Goal: Task Accomplishment & Management: Complete application form

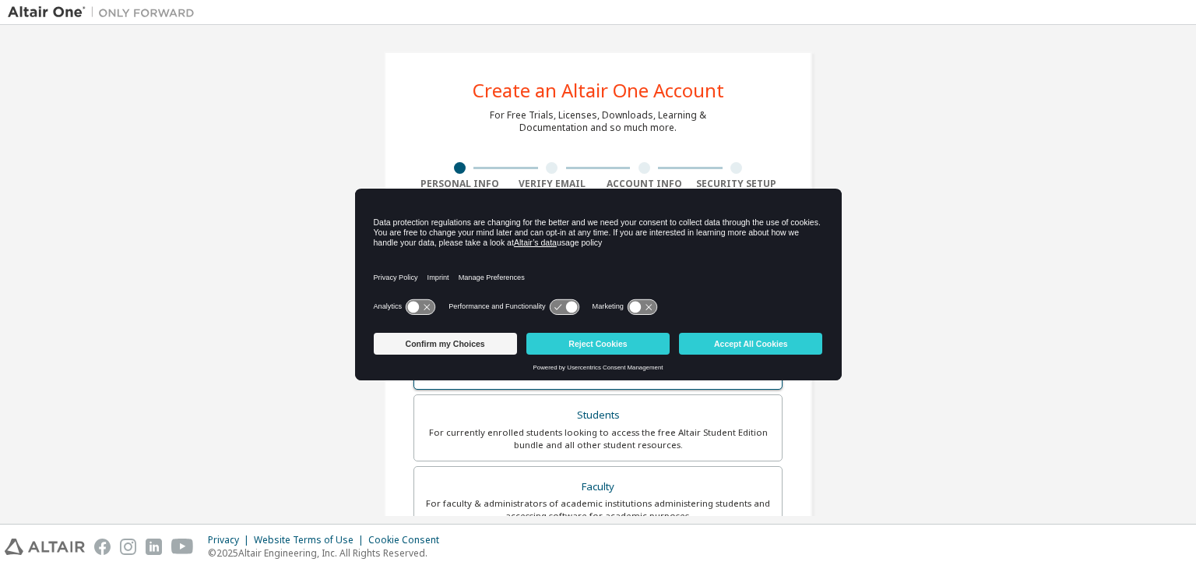
drag, startPoint x: 549, startPoint y: 401, endPoint x: 470, endPoint y: 402, distance: 78.7
click at [539, 402] on label "Students For currently enrolled students looking to access the free Altair Stud…" at bounding box center [598, 427] width 369 height 67
click at [751, 349] on button "Accept All Cookies" at bounding box center [750, 344] width 143 height 22
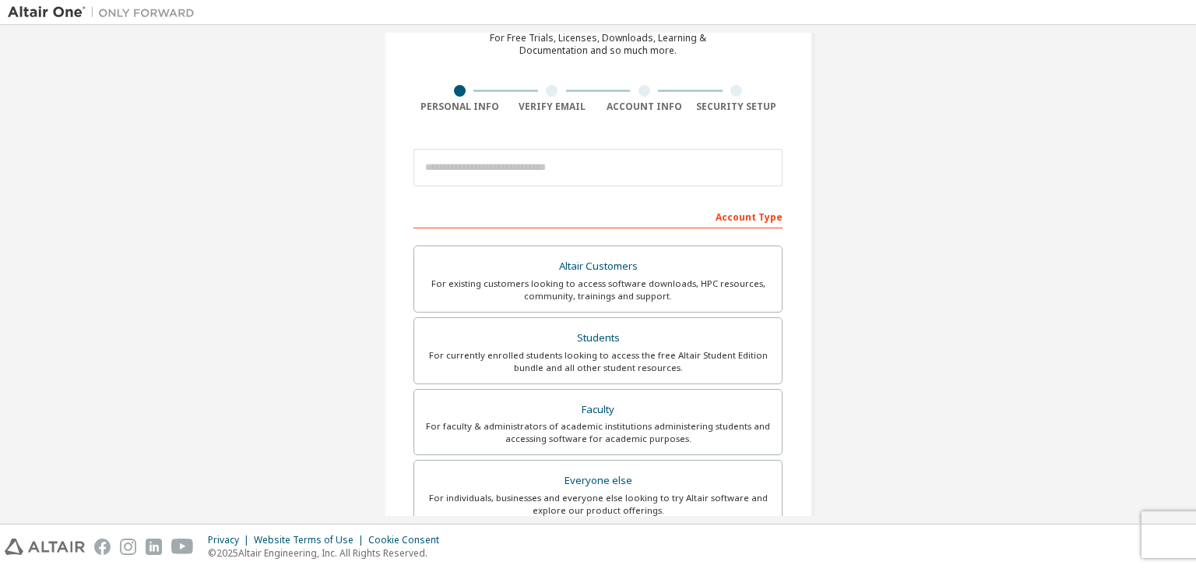
scroll to position [78, 0]
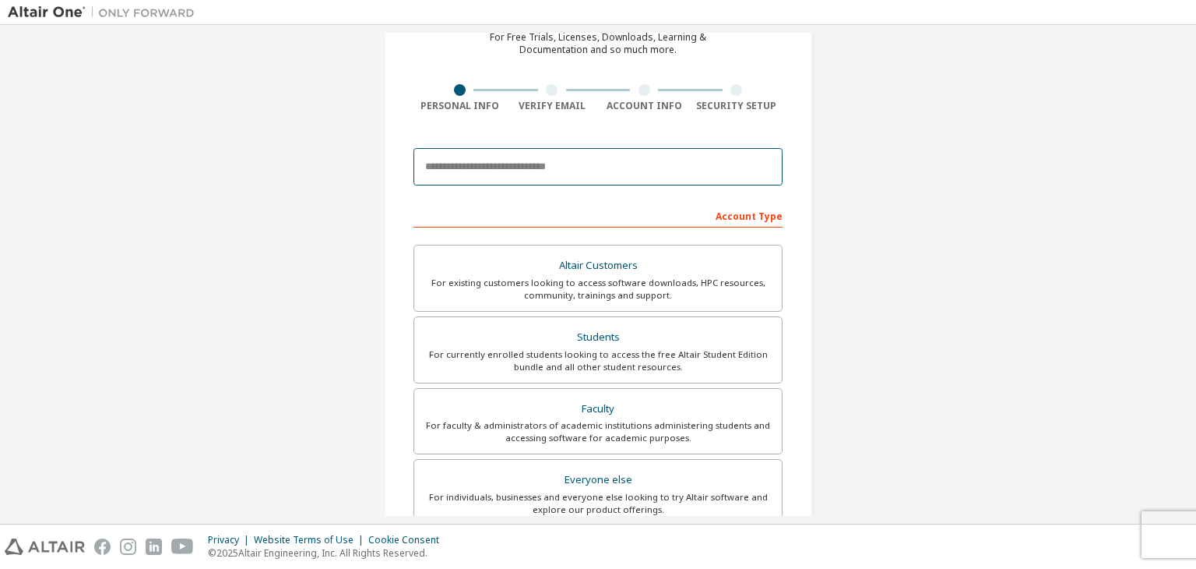
click at [645, 178] on input "email" at bounding box center [598, 166] width 369 height 37
type input "**********"
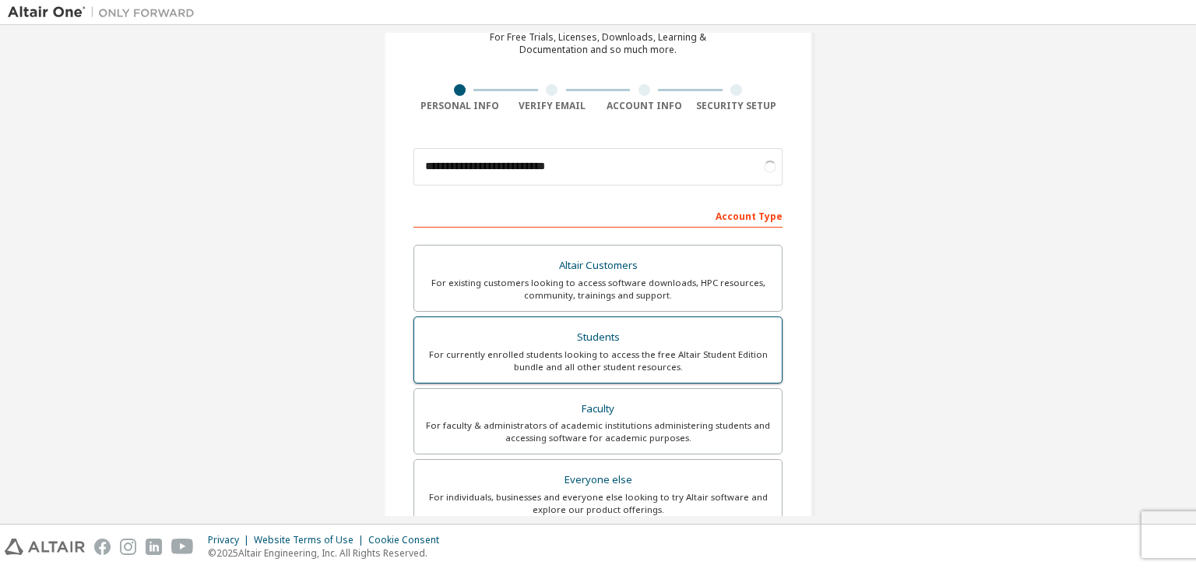
click at [645, 353] on div "For currently enrolled students looking to access the free Altair Student Editi…" at bounding box center [598, 360] width 349 height 25
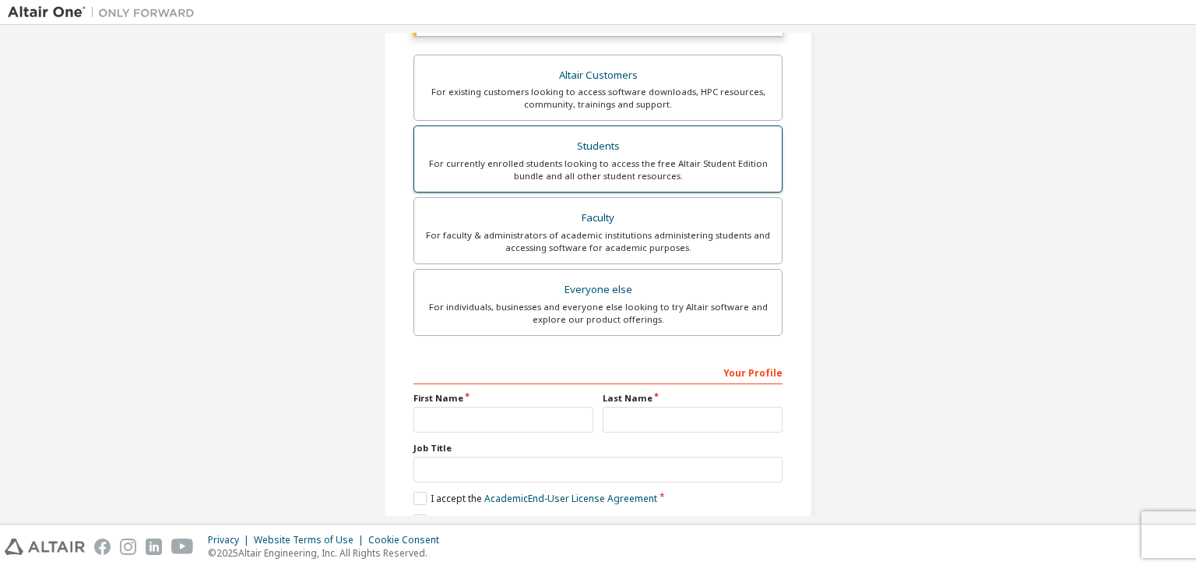
scroll to position [312, 0]
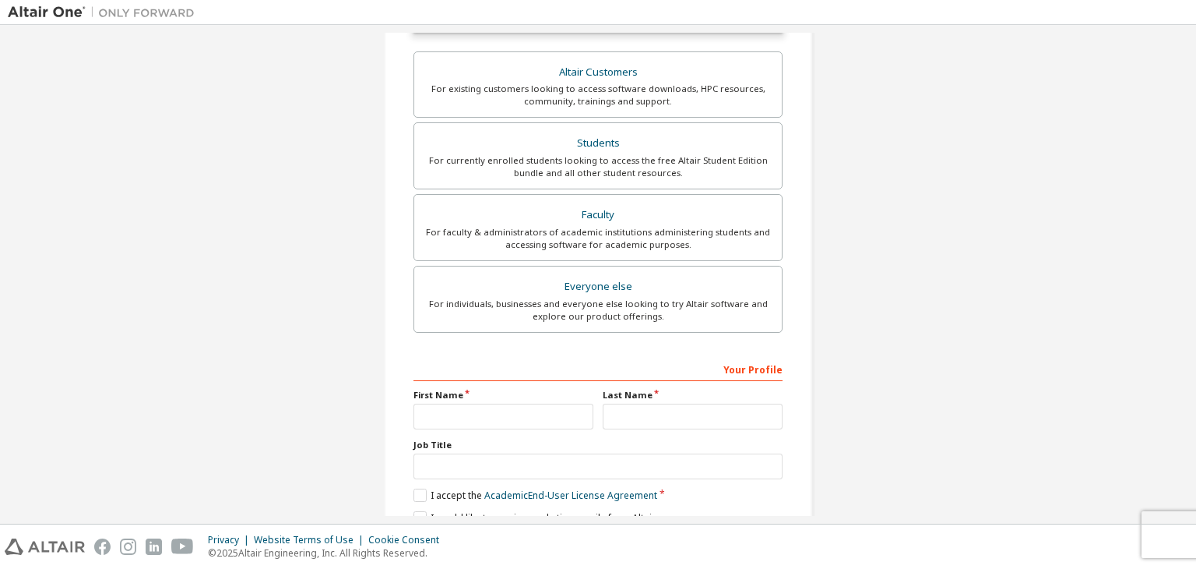
click at [484, 401] on label "First Name" at bounding box center [504, 395] width 180 height 12
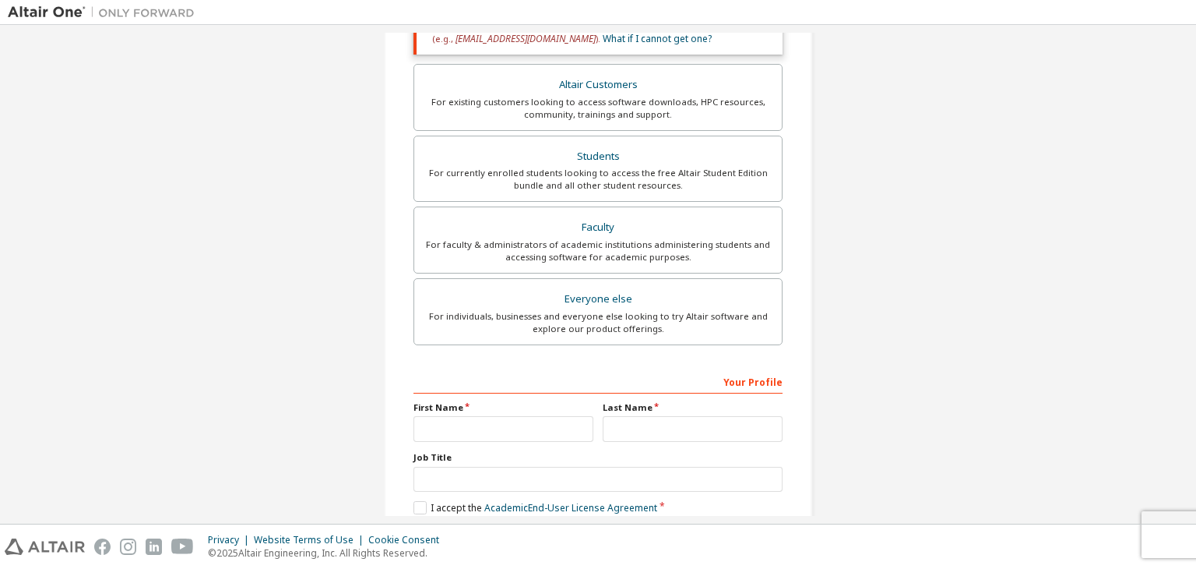
click at [481, 411] on div "First Name" at bounding box center [503, 421] width 189 height 40
click at [480, 418] on input "text" at bounding box center [504, 429] width 180 height 26
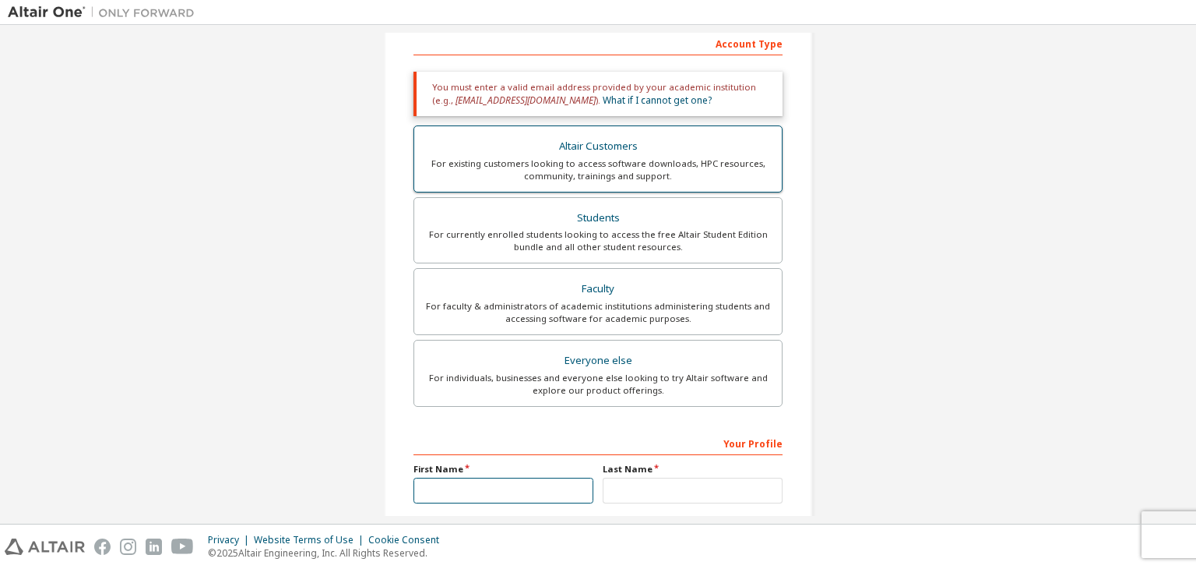
scroll to position [78, 0]
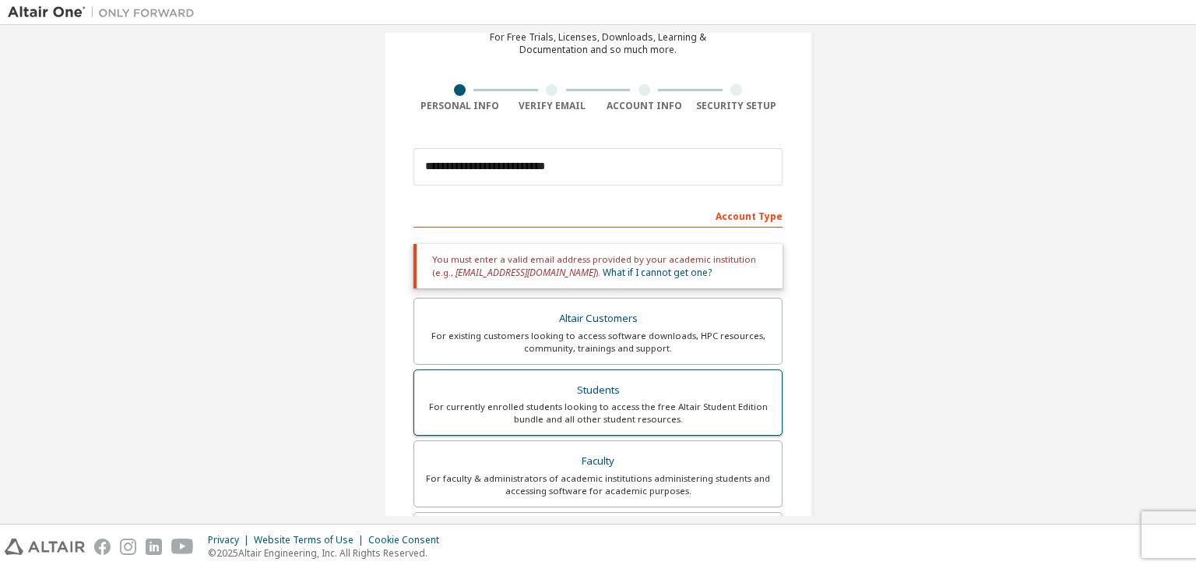
click at [615, 389] on div "Students" at bounding box center [598, 390] width 349 height 22
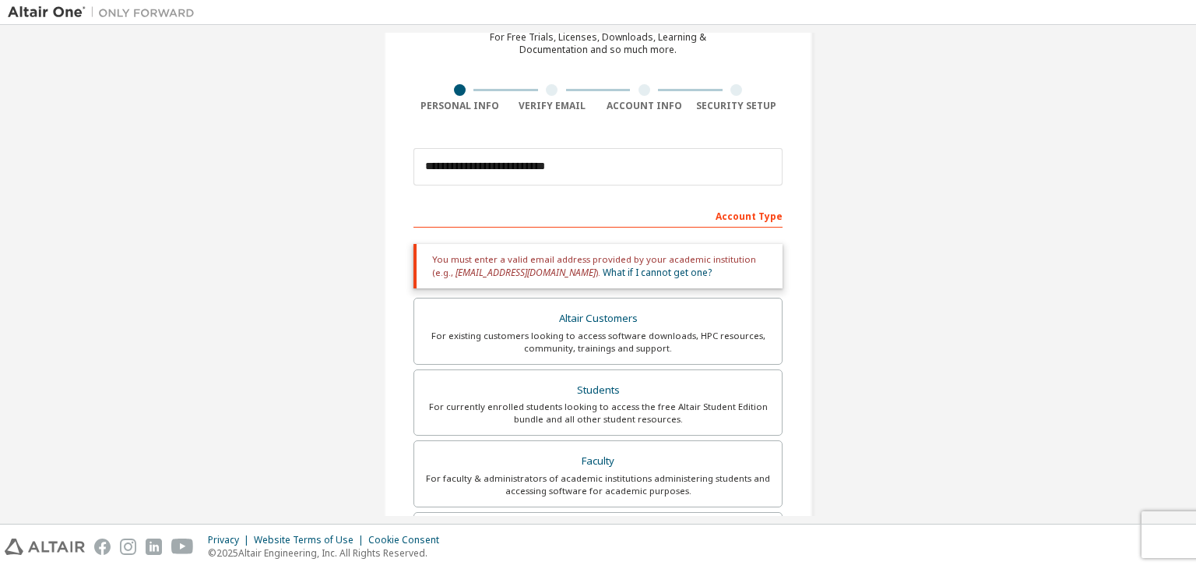
click at [742, 215] on div "Account Type" at bounding box center [598, 214] width 369 height 25
drag, startPoint x: 655, startPoint y: 265, endPoint x: 758, endPoint y: 284, distance: 104.6
click at [758, 284] on div "You must enter a valid email address provided by your academic institution (e.g…" at bounding box center [598, 266] width 369 height 44
click at [767, 291] on div "Academic emails outside our recognised list will require manual verification. Y…" at bounding box center [598, 409] width 369 height 348
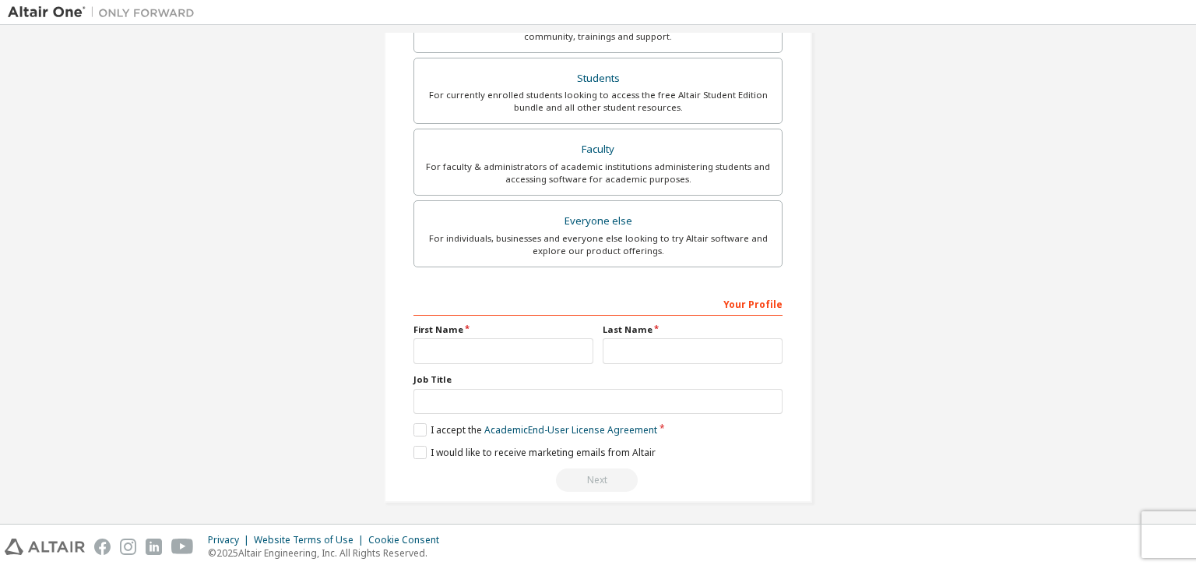
scroll to position [393, 0]
click at [542, 361] on div "Your Profile First Name Last Name Job Title Please provide State/Province to he…" at bounding box center [598, 388] width 369 height 202
click at [545, 354] on input "text" at bounding box center [504, 348] width 180 height 26
type input "**********"
click at [732, 343] on input "text" at bounding box center [693, 348] width 180 height 26
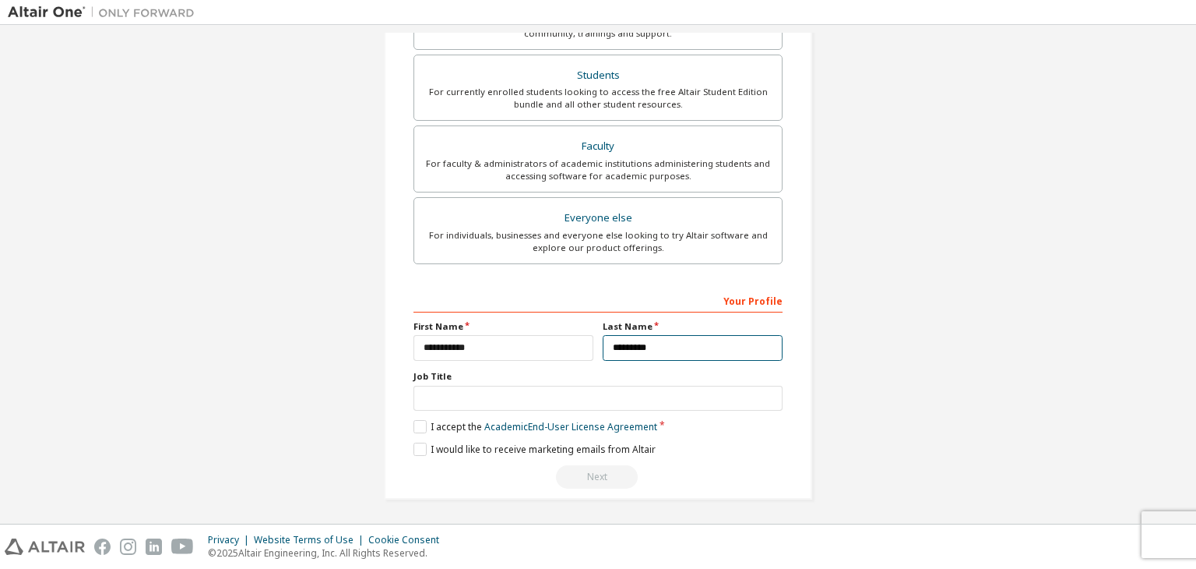
type input "*********"
click at [628, 402] on input "text" at bounding box center [598, 399] width 369 height 26
click at [421, 428] on label "I accept the Academic End-User License Agreement" at bounding box center [536, 426] width 244 height 13
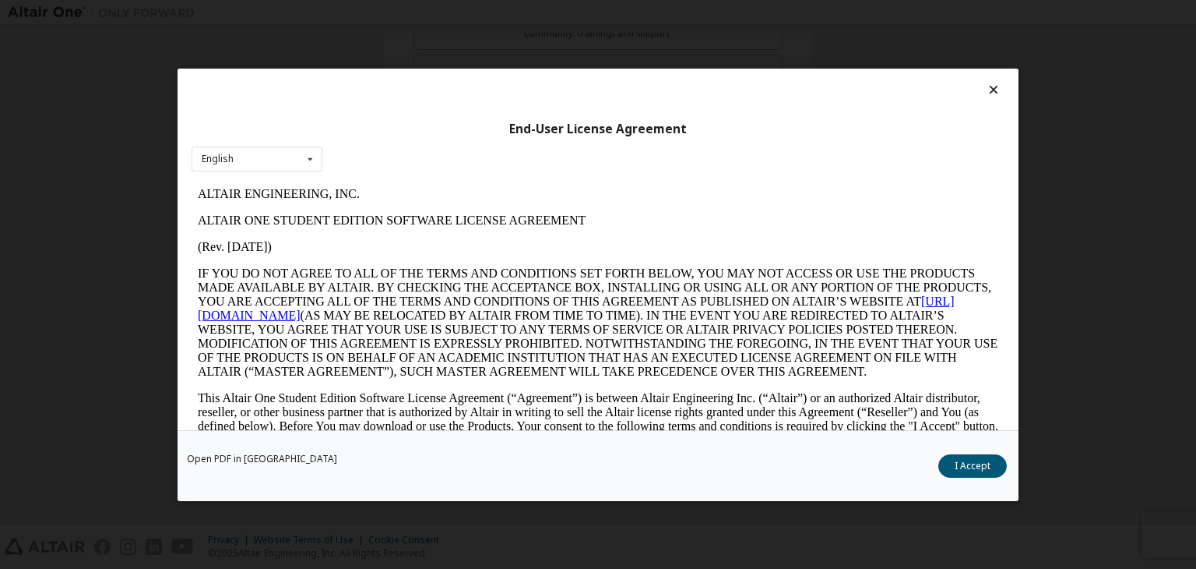
scroll to position [0, 0]
click at [276, 164] on div "English English" at bounding box center [257, 159] width 131 height 26
drag, startPoint x: 276, startPoint y: 164, endPoint x: 188, endPoint y: 38, distance: 153.8
click at [276, 164] on div "English English" at bounding box center [257, 159] width 131 height 26
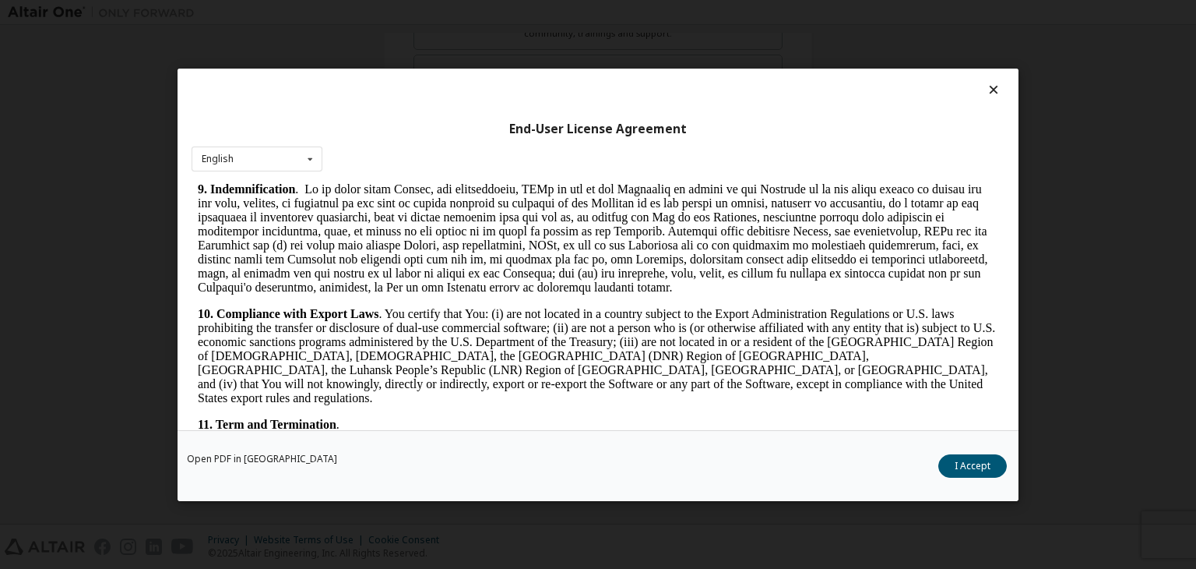
scroll to position [2025, 0]
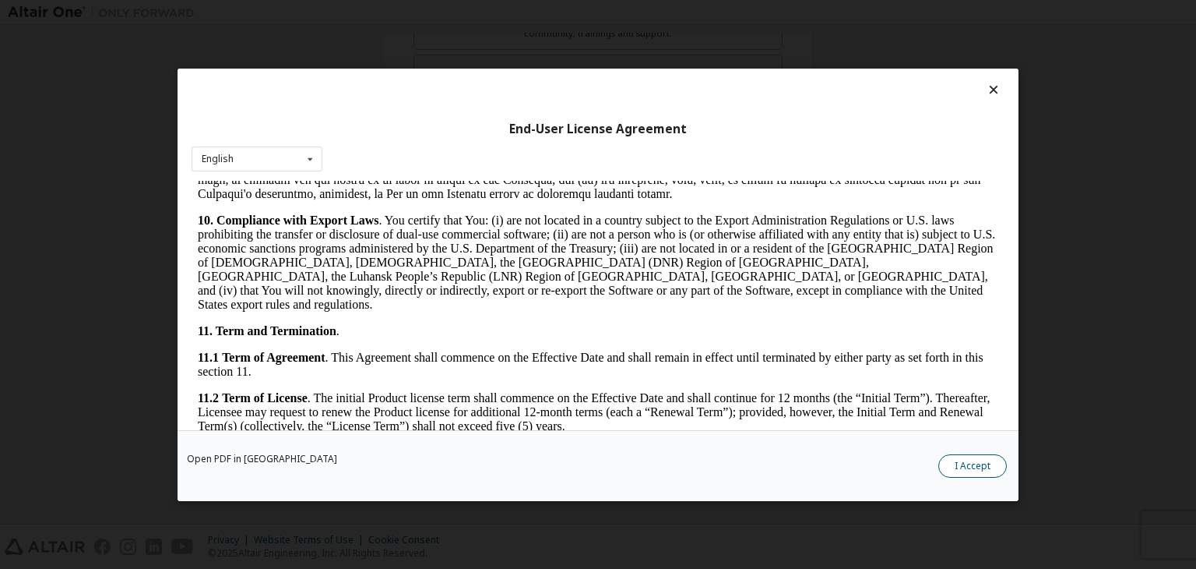
click at [995, 467] on button "I Accept" at bounding box center [972, 465] width 69 height 23
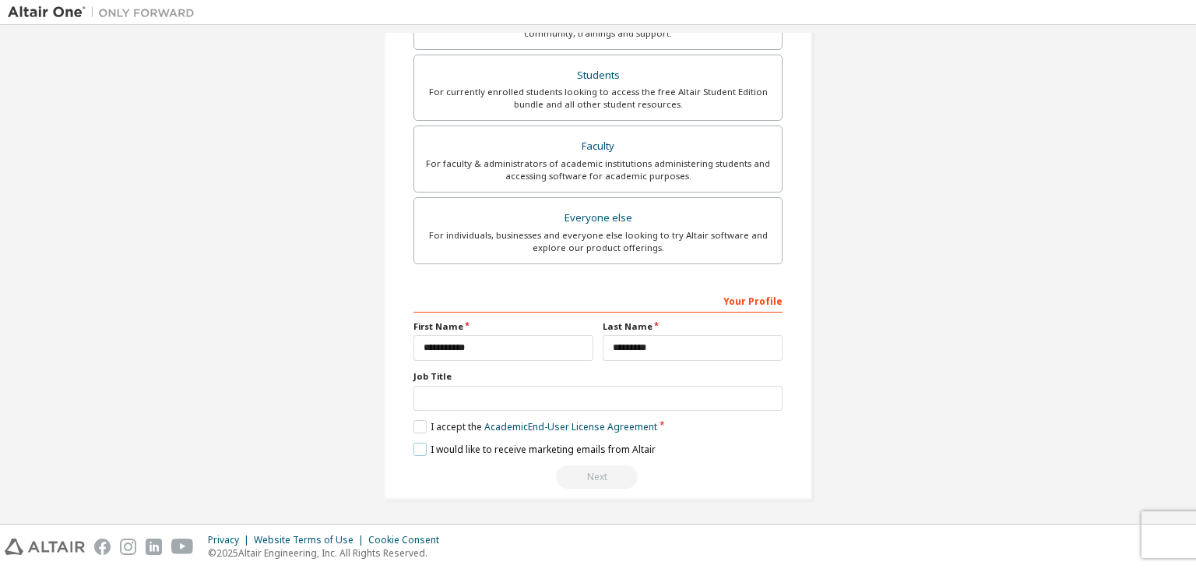
click at [427, 452] on label "I would like to receive marketing emails from Altair" at bounding box center [535, 448] width 242 height 13
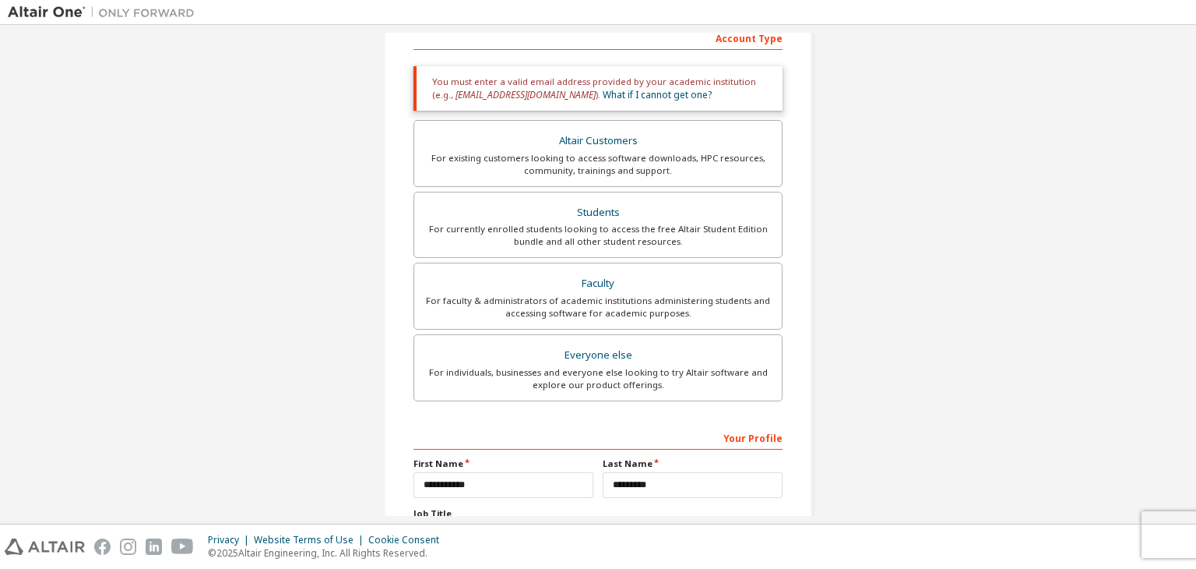
scroll to position [393, 0]
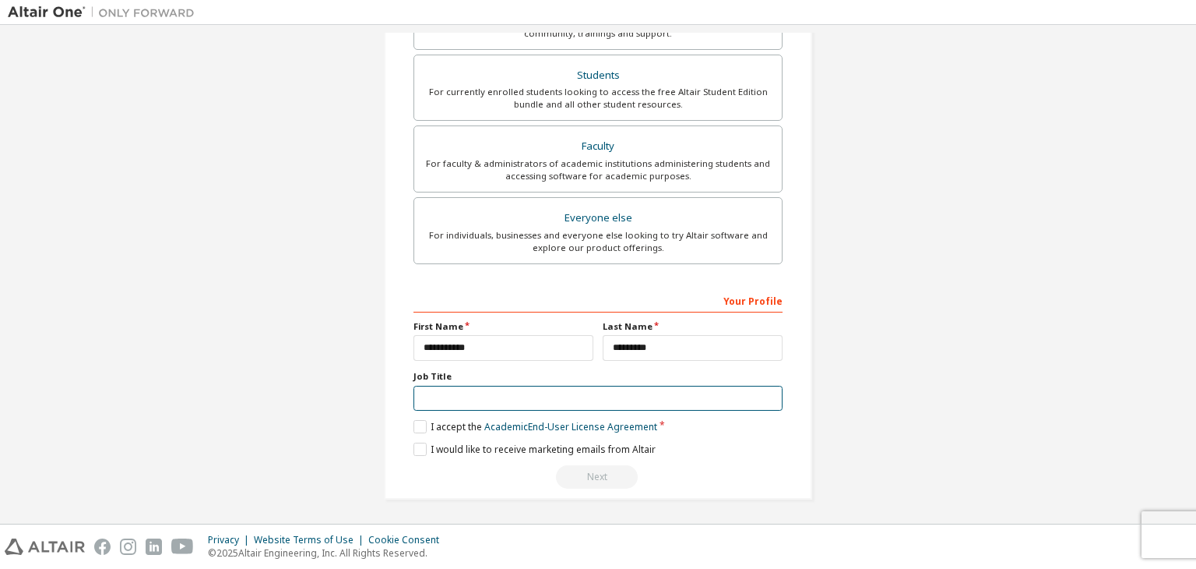
click at [503, 393] on input "text" at bounding box center [598, 399] width 369 height 26
type input "*"
drag, startPoint x: 741, startPoint y: 401, endPoint x: 752, endPoint y: 410, distance: 13.9
click at [744, 401] on input "*******" at bounding box center [598, 399] width 369 height 26
type input "*******"
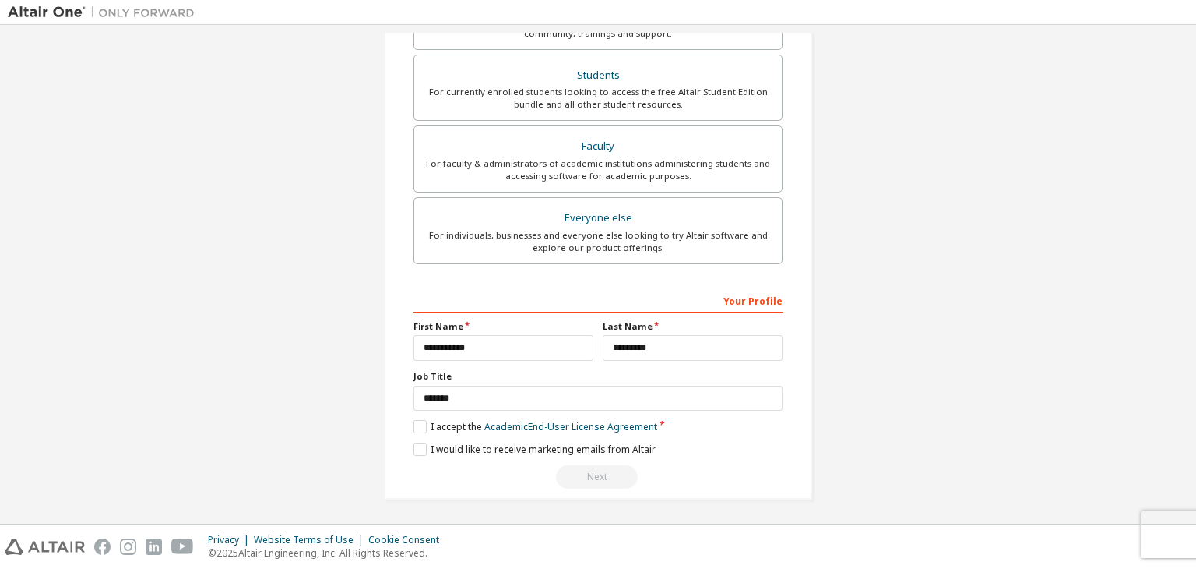
click at [810, 462] on div "**********" at bounding box center [598, 79] width 466 height 878
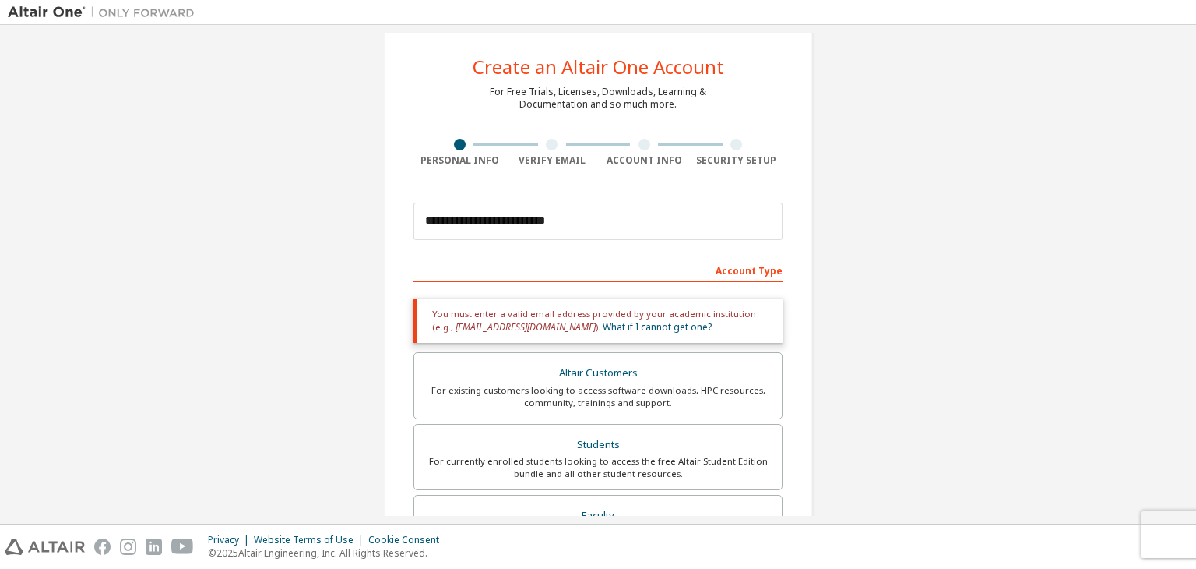
scroll to position [3, 0]
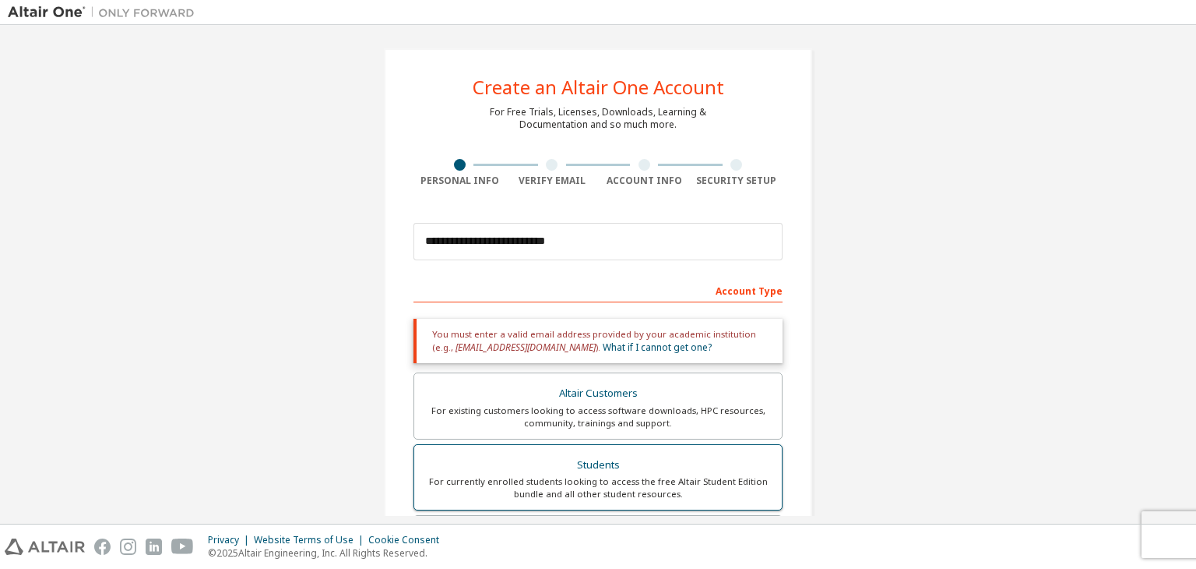
click at [698, 465] on div "Students" at bounding box center [598, 465] width 349 height 22
drag, startPoint x: 458, startPoint y: 337, endPoint x: 510, endPoint y: 337, distance: 52.2
click at [510, 337] on div "You must enter a valid email address provided by your academic institution (e.g…" at bounding box center [598, 341] width 369 height 44
click at [505, 294] on div "Account Type" at bounding box center [598, 289] width 369 height 25
drag, startPoint x: 496, startPoint y: 282, endPoint x: 442, endPoint y: 276, distance: 54.0
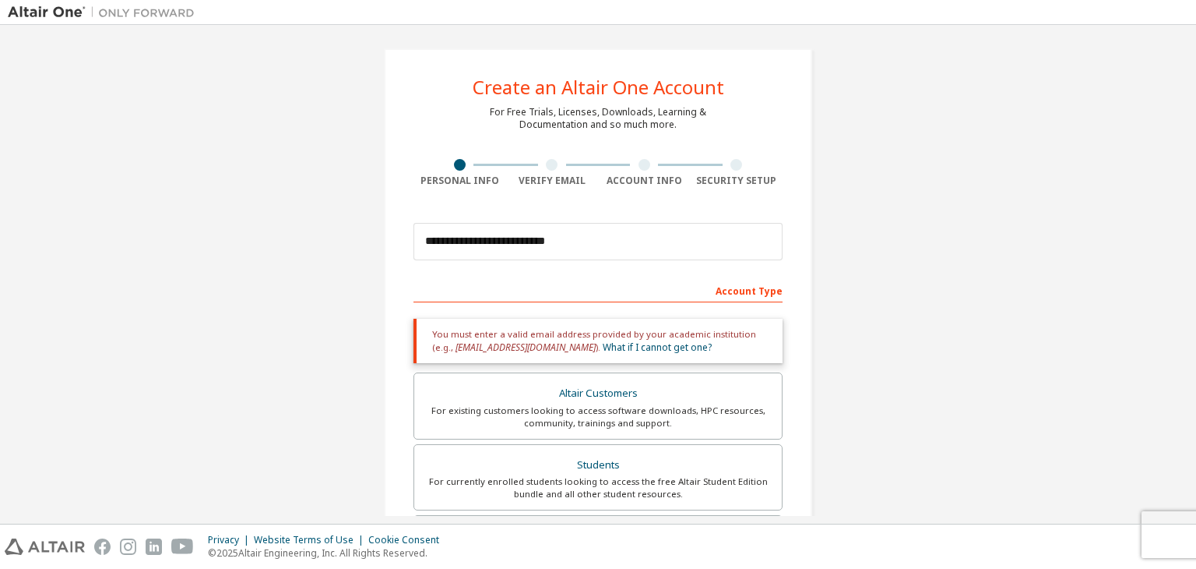
click at [490, 281] on div "Account Type" at bounding box center [598, 289] width 369 height 25
drag, startPoint x: 534, startPoint y: 335, endPoint x: 736, endPoint y: 340, distance: 201.8
click at [736, 340] on div "You must enter a valid email address provided by your academic institution (e.g…" at bounding box center [598, 341] width 369 height 44
drag, startPoint x: 445, startPoint y: 353, endPoint x: 530, endPoint y: 354, distance: 84.9
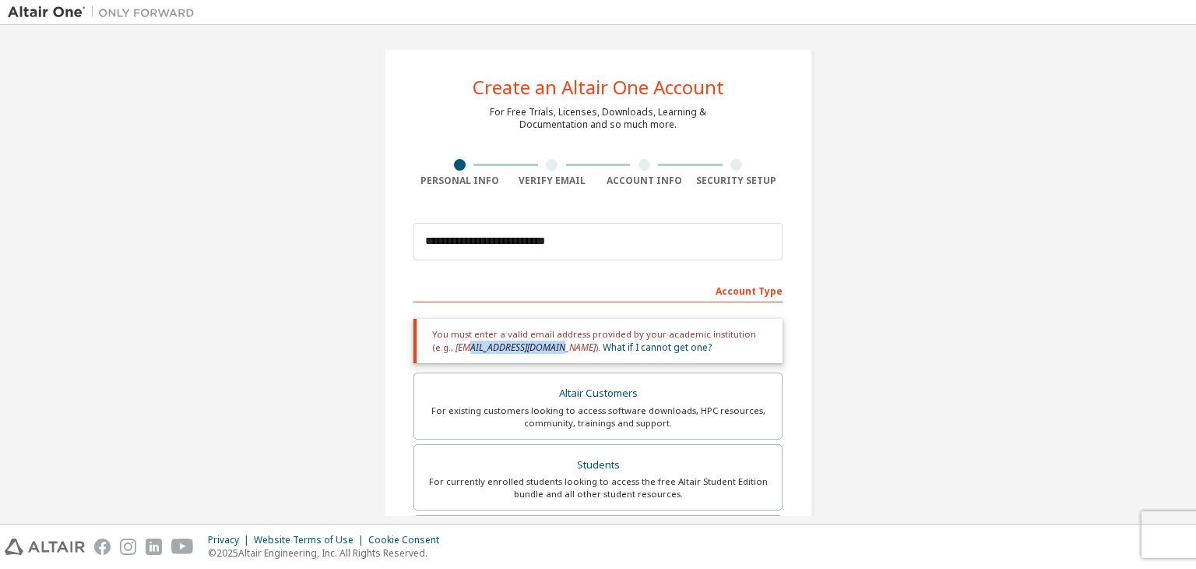
click at [530, 354] on div "You must enter a valid email address provided by your academic institution (e.g…" at bounding box center [598, 341] width 369 height 44
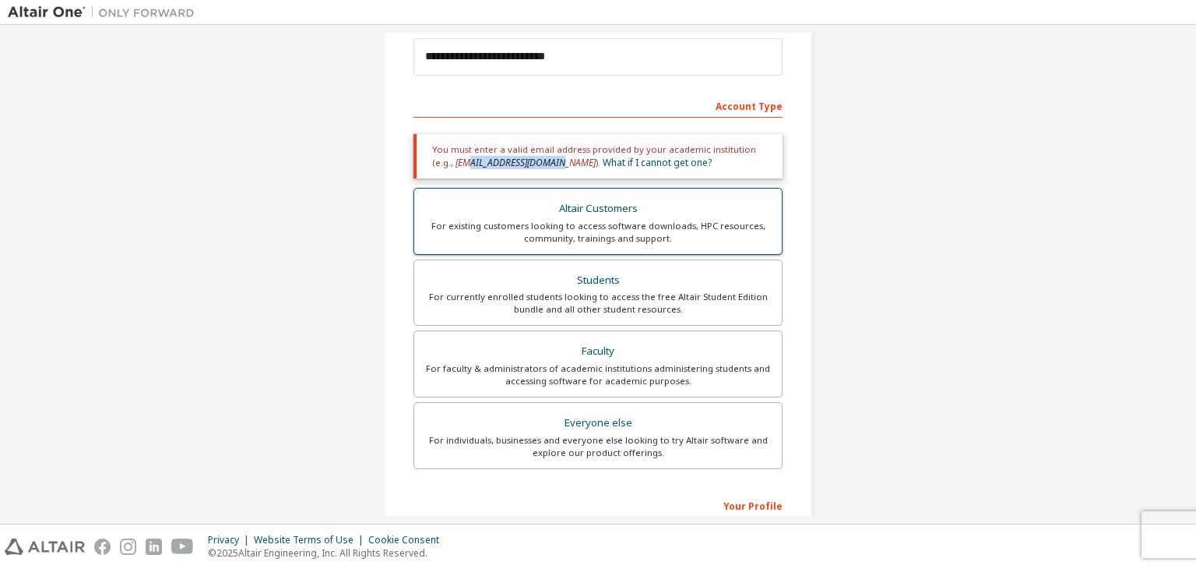
scroll to position [237, 0]
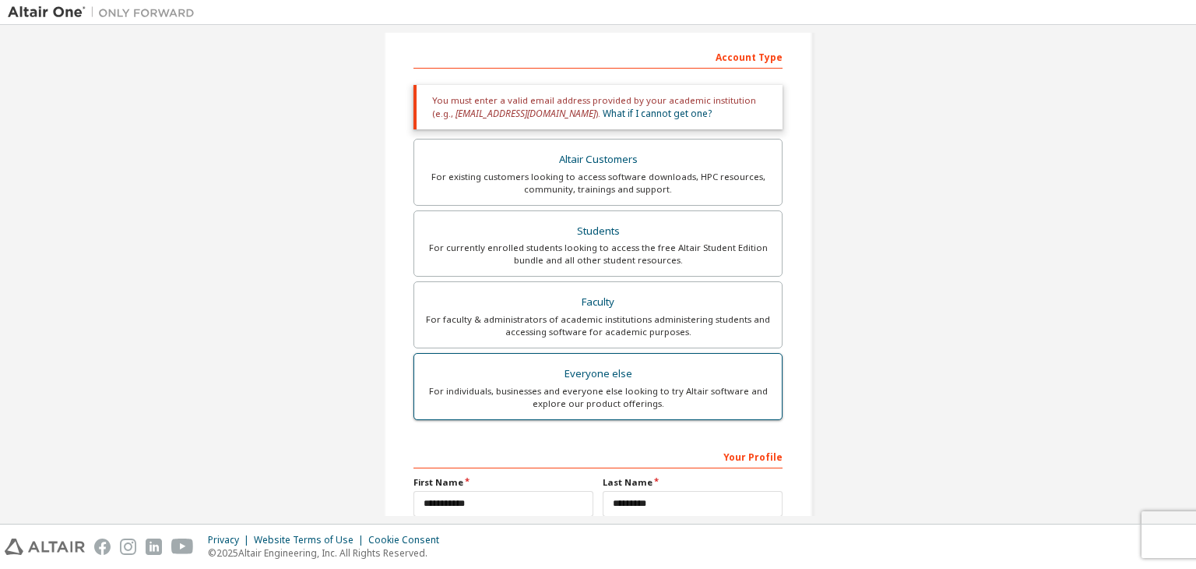
click at [670, 396] on div "For individuals, businesses and everyone else looking to try Altair software an…" at bounding box center [598, 397] width 349 height 25
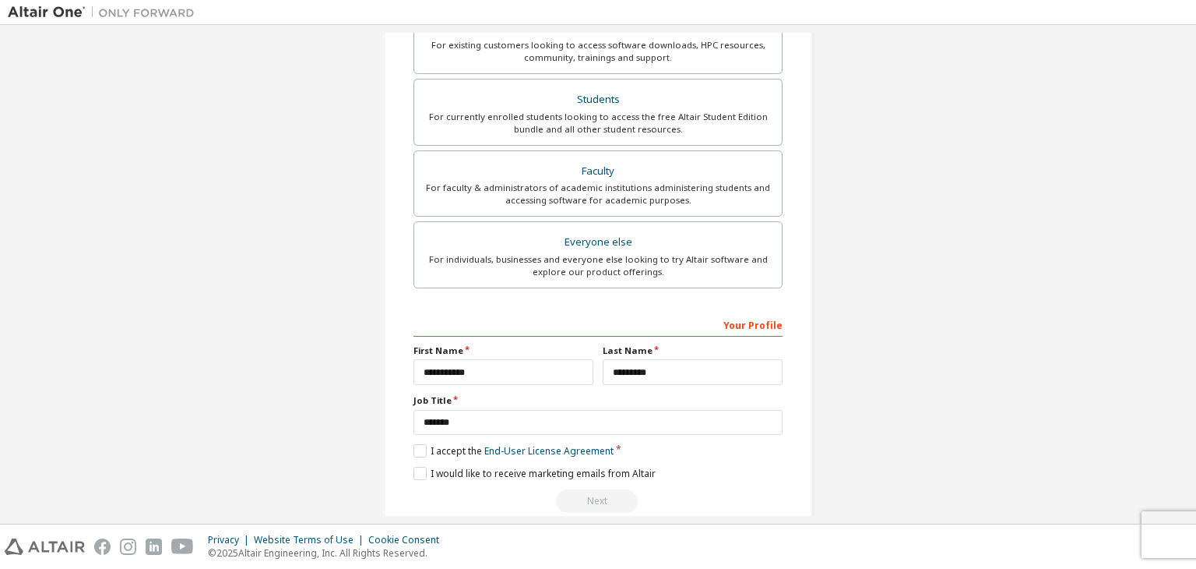
scroll to position [339, 0]
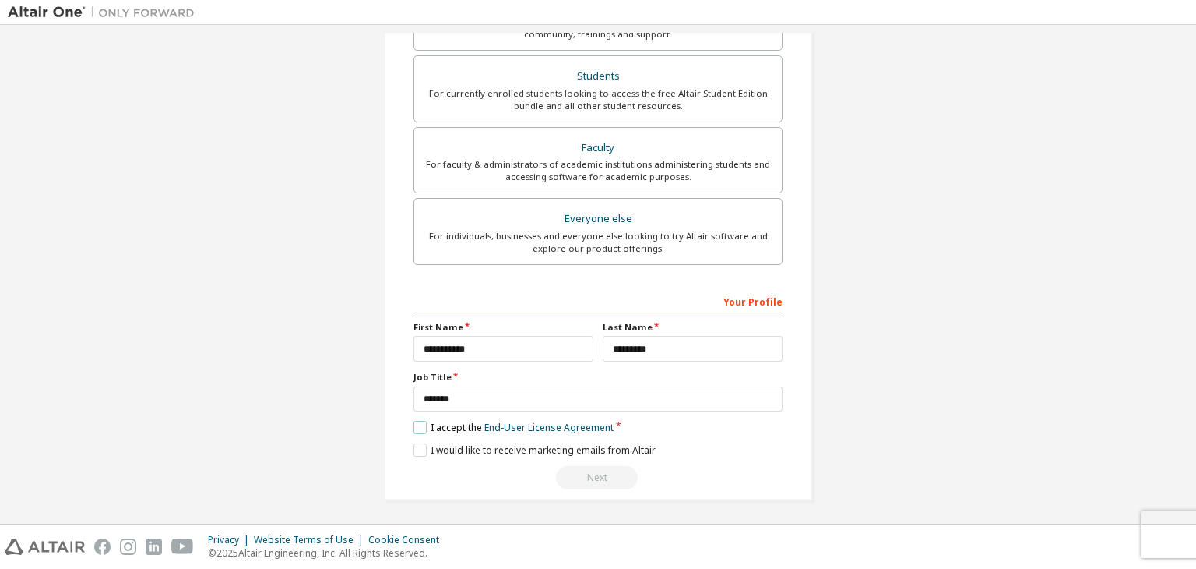
click at [415, 425] on label "I accept the End-User License Agreement" at bounding box center [514, 427] width 200 height 13
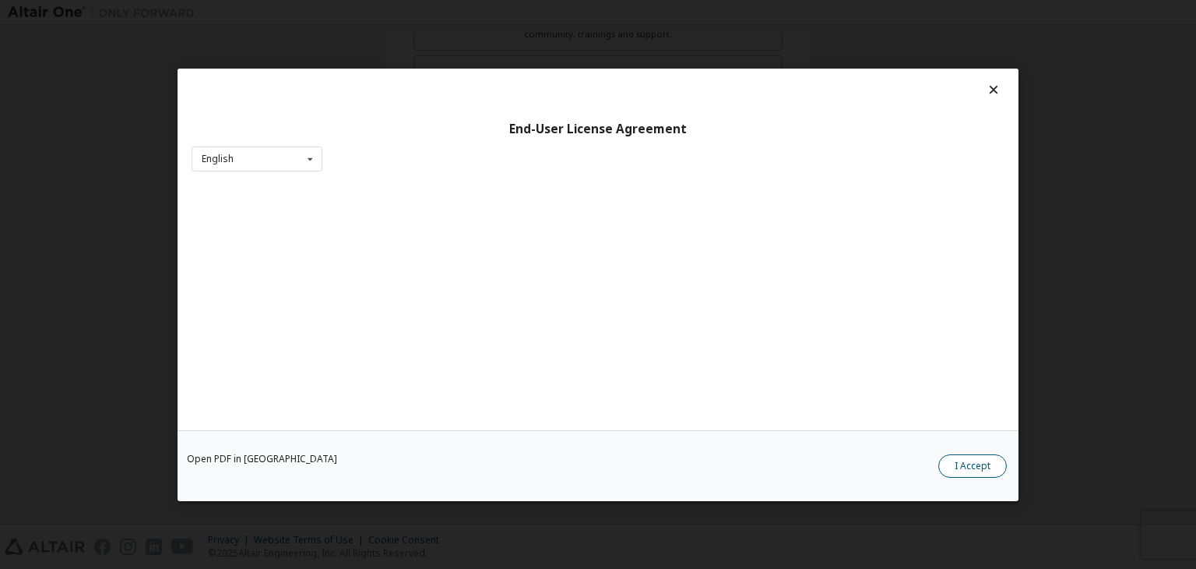
click at [951, 464] on button "I Accept" at bounding box center [972, 465] width 69 height 23
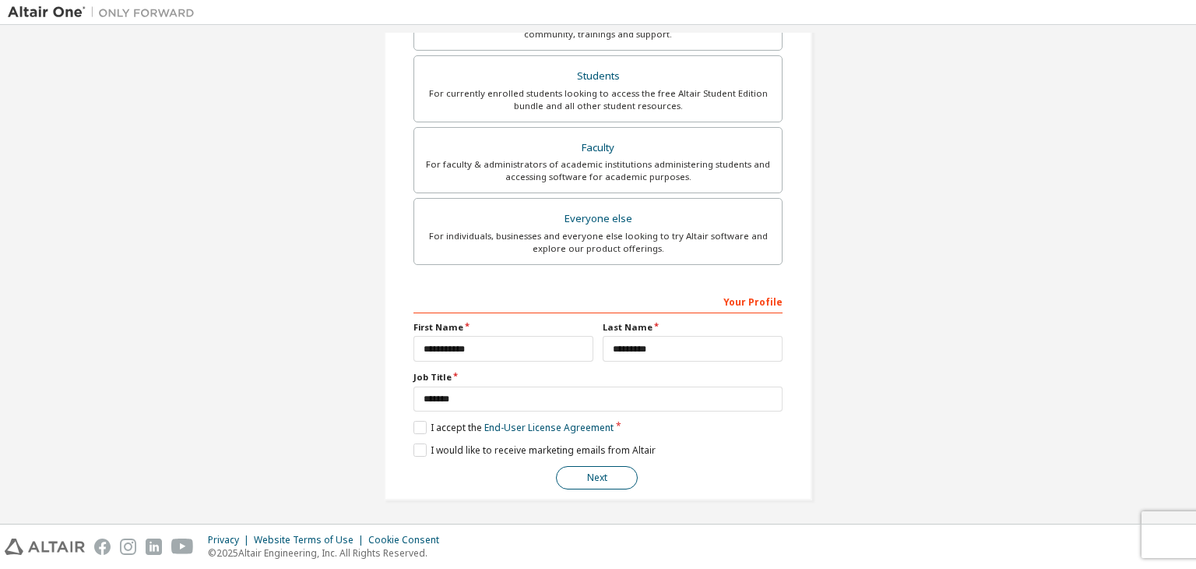
click at [617, 473] on button "Next" at bounding box center [597, 477] width 82 height 23
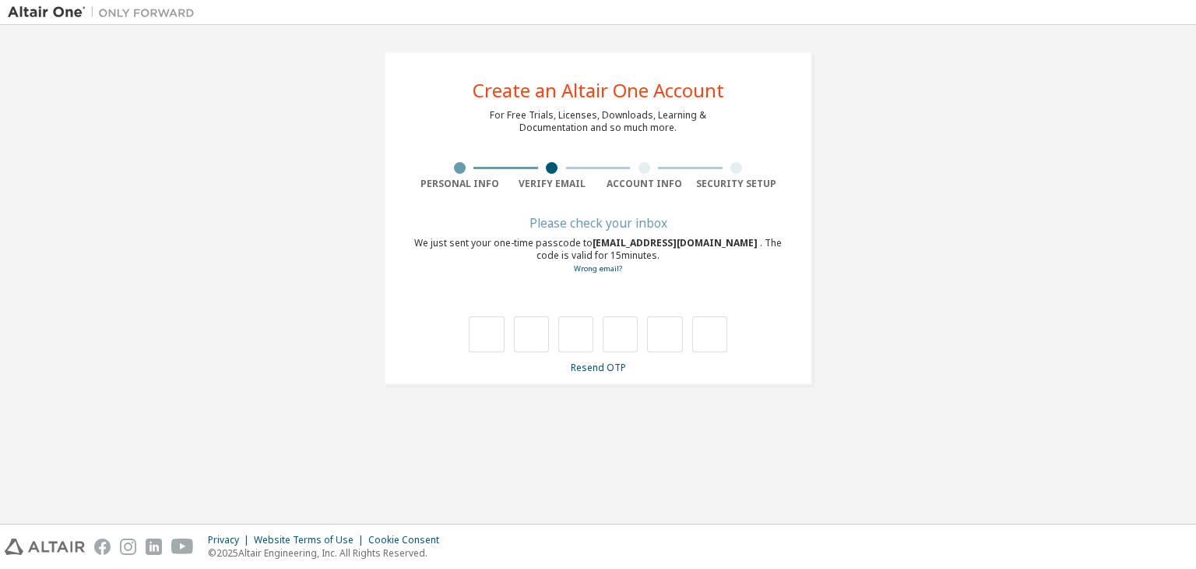
scroll to position [0, 0]
type input "*"
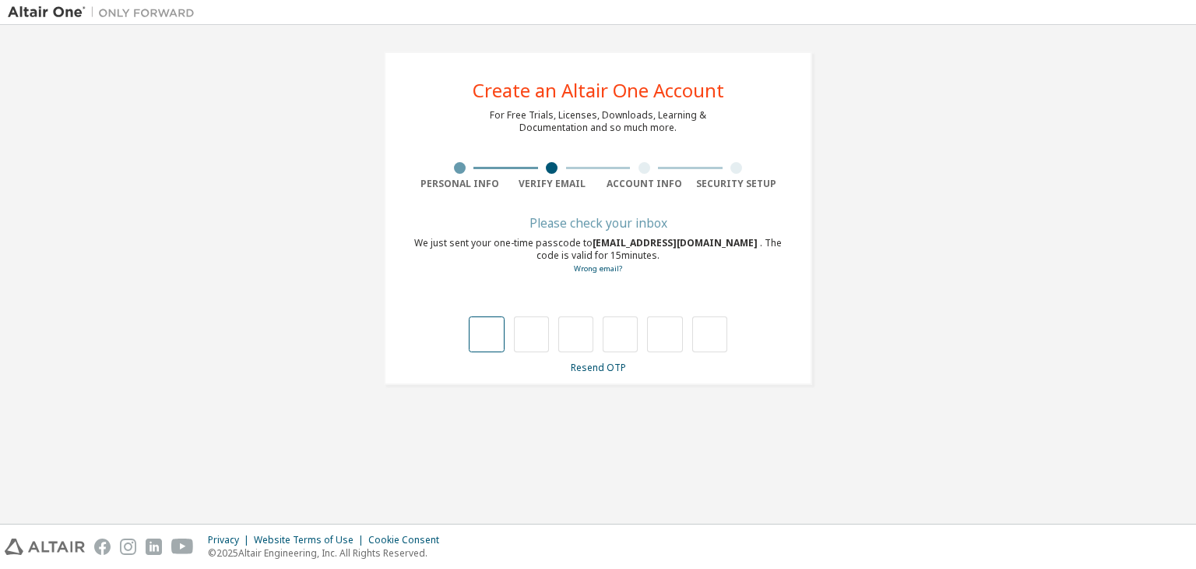
type input "*"
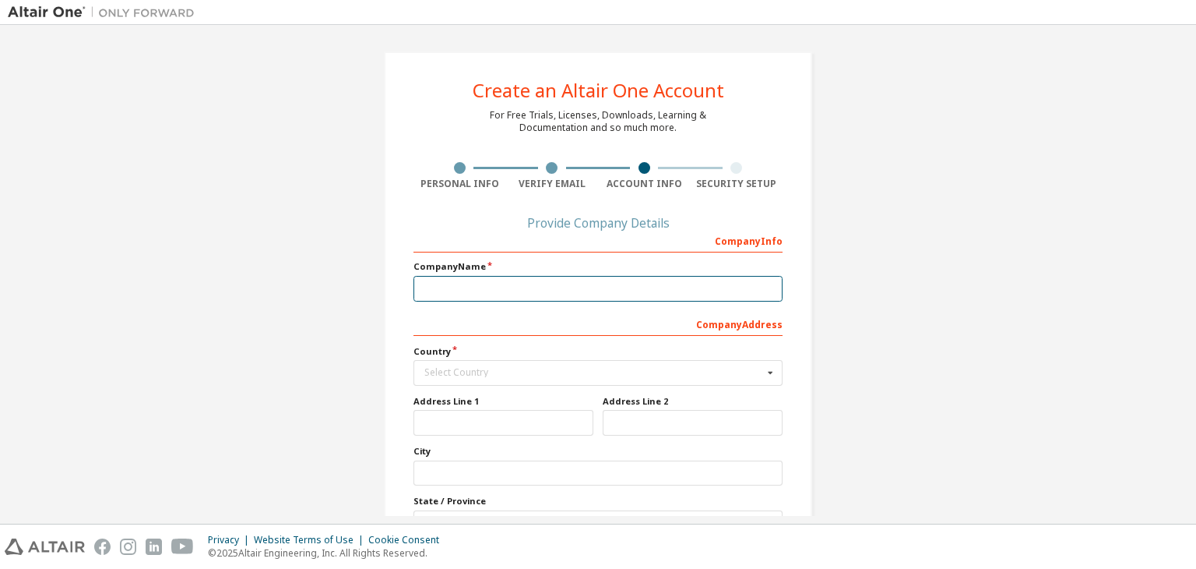
click at [549, 290] on input "text" at bounding box center [598, 289] width 369 height 26
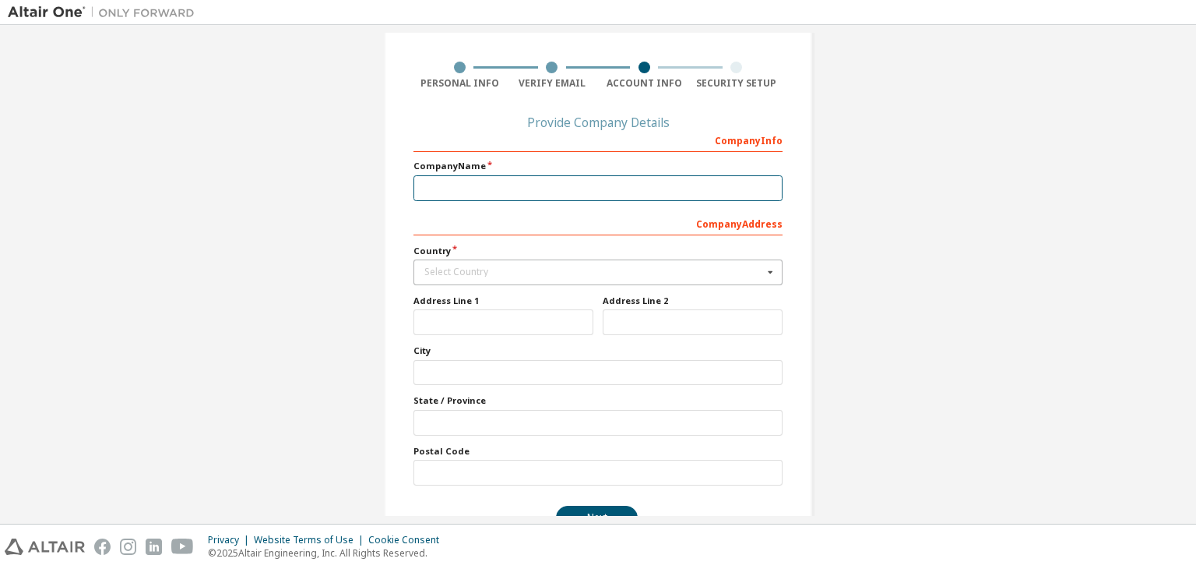
scroll to position [140, 0]
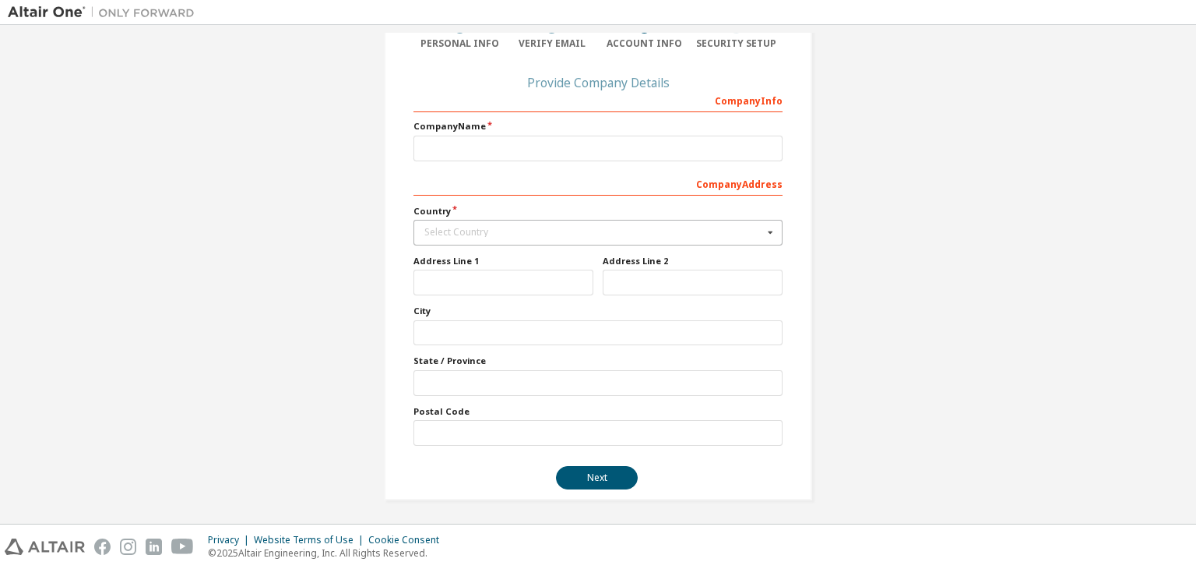
click at [769, 236] on icon at bounding box center [770, 232] width 19 height 24
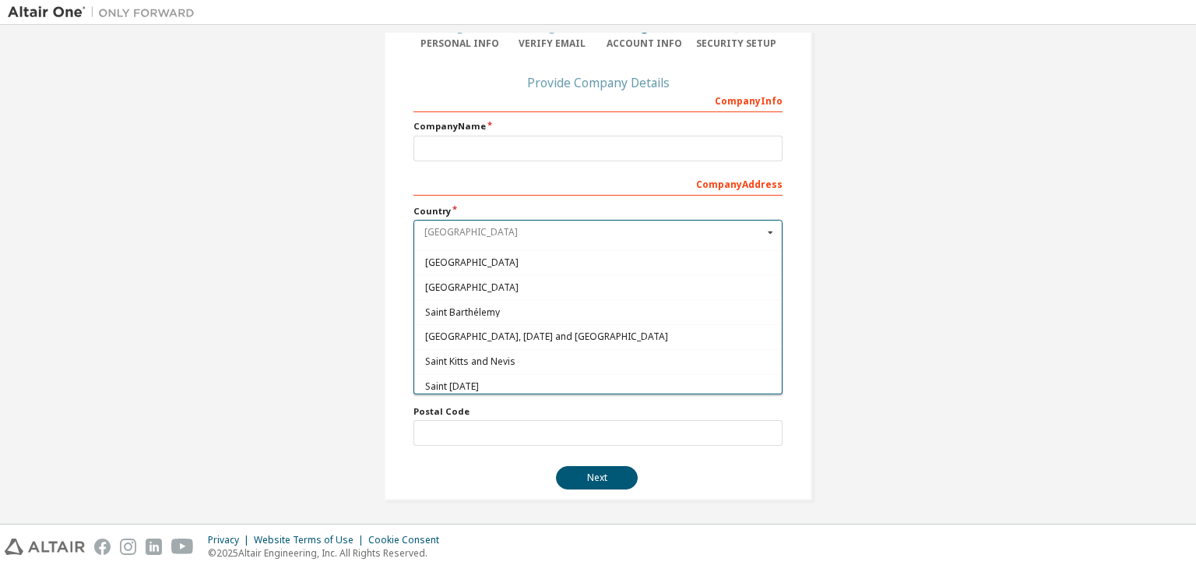
scroll to position [4361, 0]
click at [548, 223] on input "text" at bounding box center [599, 232] width 368 height 24
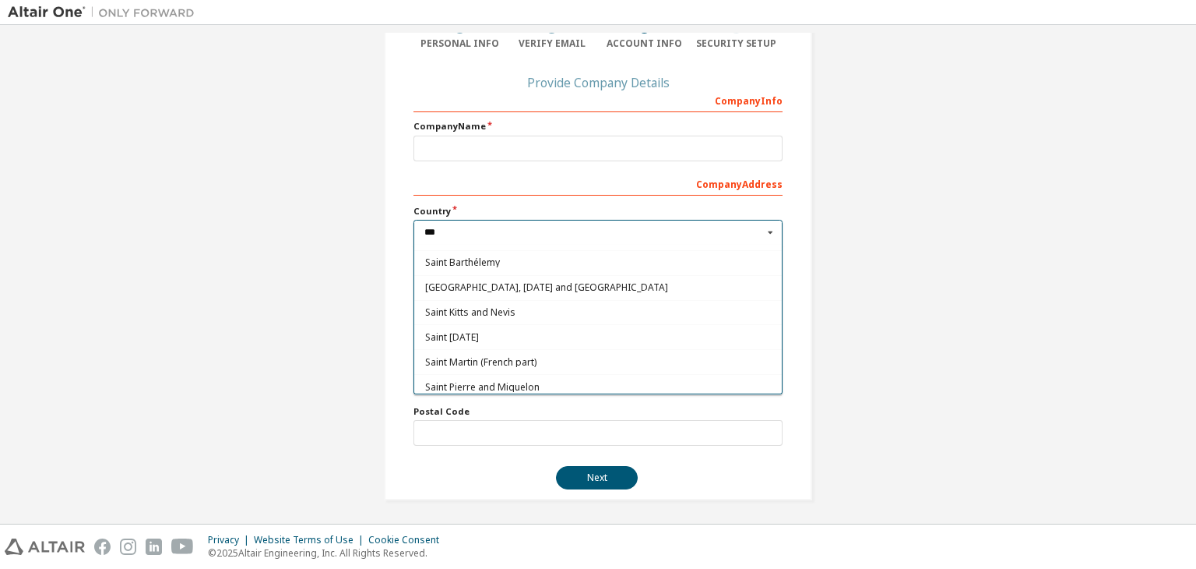
scroll to position [0, 0]
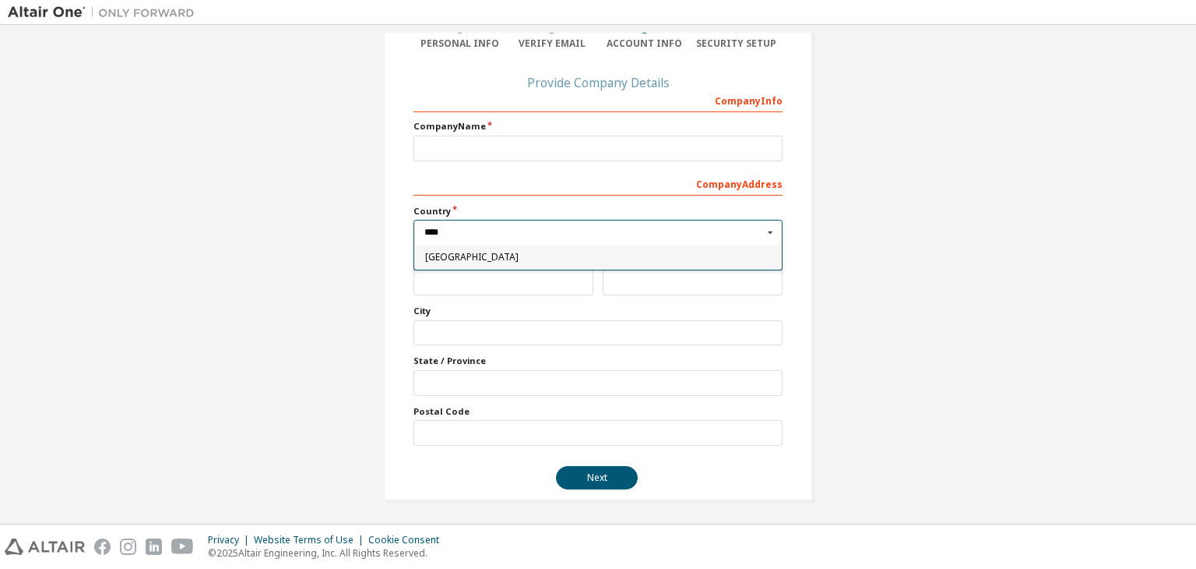
type input "****"
click at [577, 257] on span "Indonesia" at bounding box center [598, 256] width 347 height 9
type input "***"
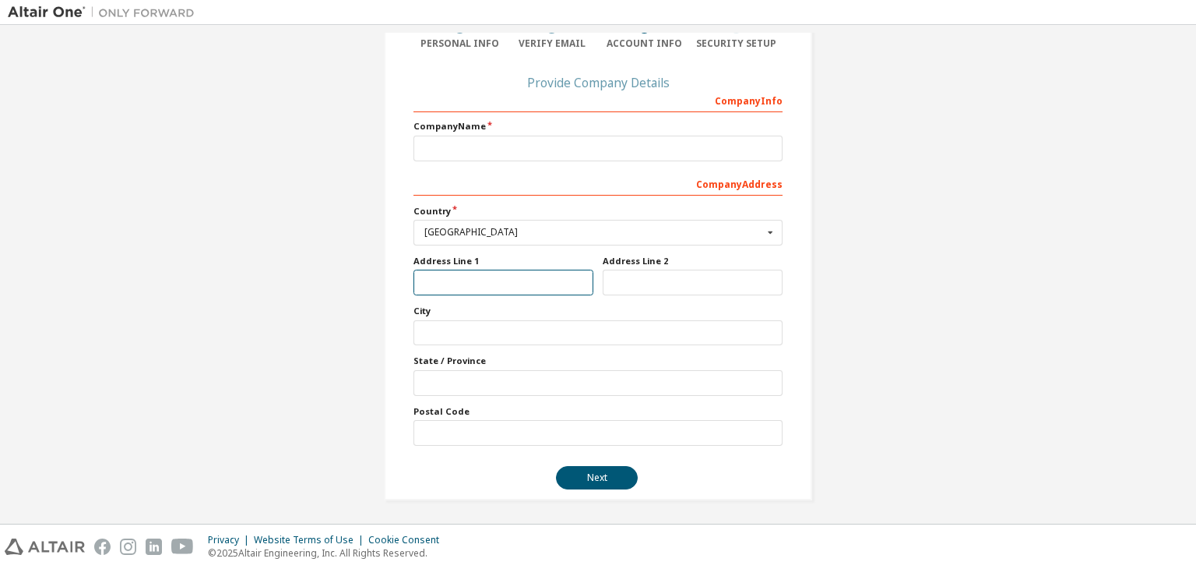
click at [531, 279] on input "text" at bounding box center [504, 282] width 180 height 26
click at [553, 323] on input "text" at bounding box center [598, 333] width 369 height 26
click at [581, 287] on input "text" at bounding box center [504, 282] width 180 height 26
drag, startPoint x: 740, startPoint y: 293, endPoint x: 748, endPoint y: 294, distance: 7.9
click at [748, 294] on div "Company Info Company Name Company Address *** Country Indonesia Afghanistan Åla…" at bounding box center [598, 266] width 369 height 358
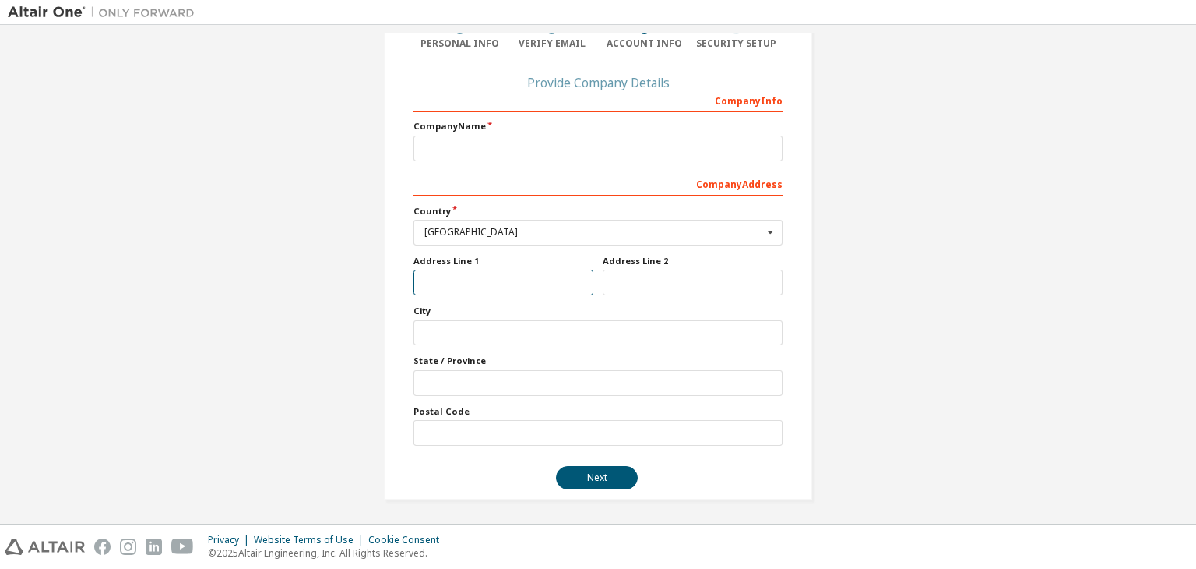
drag, startPoint x: 539, startPoint y: 292, endPoint x: 623, endPoint y: 303, distance: 84.8
click at [541, 292] on input "text" at bounding box center [504, 282] width 180 height 26
drag, startPoint x: 698, startPoint y: 305, endPoint x: 625, endPoint y: 298, distance: 73.5
click at [562, 300] on div "Company Info Company Name Company Address *** Country Indonesia Afghanistan Åla…" at bounding box center [598, 266] width 369 height 358
drag, startPoint x: 637, startPoint y: 298, endPoint x: 498, endPoint y: 298, distance: 138.6
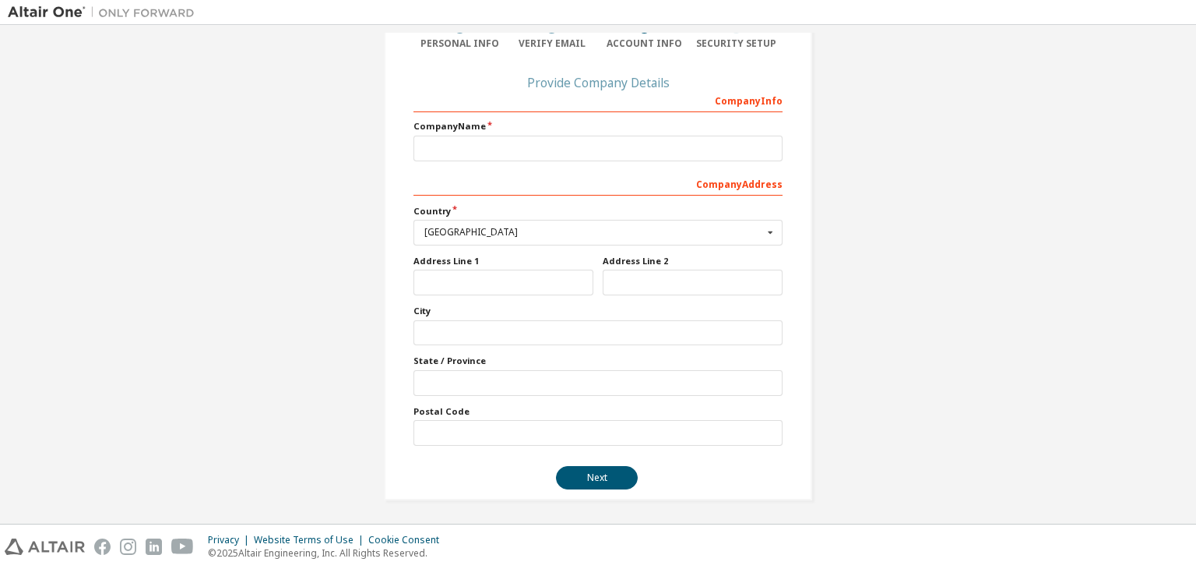
click at [506, 298] on div "Company Info Company Name Company Address *** Country Indonesia Afghanistan Åla…" at bounding box center [598, 266] width 369 height 358
drag, startPoint x: 498, startPoint y: 298, endPoint x: 584, endPoint y: 303, distance: 86.6
click at [531, 300] on div "Company Info Company Name Company Address *** Country Indonesia Afghanistan Åla…" at bounding box center [598, 266] width 369 height 358
click at [607, 305] on label "City" at bounding box center [598, 311] width 369 height 12
click at [463, 300] on div "Company Info Company Name Company Address *** Country Indonesia Afghanistan Åla…" at bounding box center [598, 266] width 369 height 358
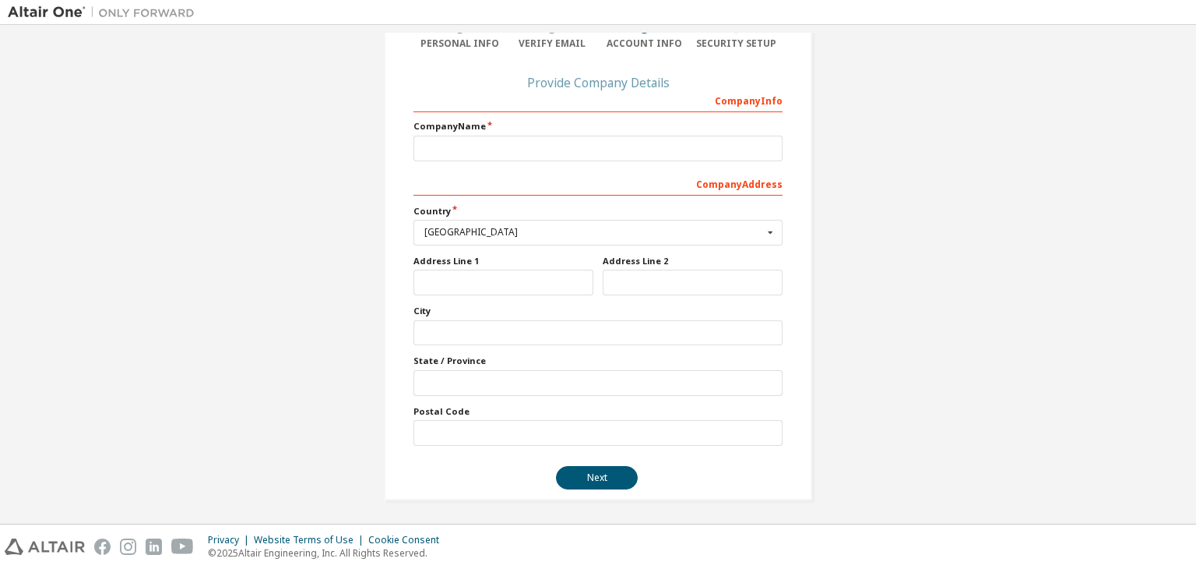
click at [519, 300] on div "Company Info Company Name Company Address *** Country Indonesia Afghanistan Åla…" at bounding box center [598, 266] width 369 height 358
drag, startPoint x: 575, startPoint y: 298, endPoint x: 486, endPoint y: 291, distance: 89.0
click at [539, 291] on div "Company Info Company Name Company Address *** Country Indonesia Afghanistan Åla…" at bounding box center [598, 266] width 369 height 358
click at [450, 291] on input "text" at bounding box center [504, 282] width 180 height 26
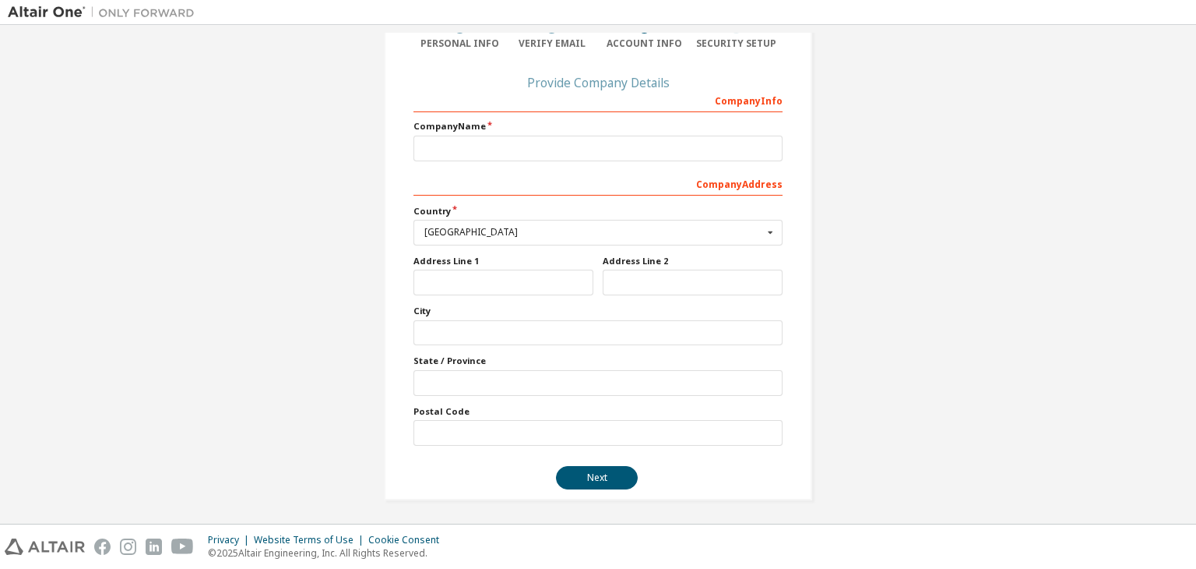
click at [695, 294] on div "Company Info Company Name Company Address *** Country Indonesia Afghanistan Åla…" at bounding box center [598, 266] width 369 height 358
click at [512, 297] on div "Company Info Company Name Company Address *** Country Indonesia Afghanistan Åla…" at bounding box center [598, 266] width 369 height 358
drag, startPoint x: 679, startPoint y: 294, endPoint x: 594, endPoint y: 294, distance: 84.9
click at [632, 294] on div "Company Info Company Name Company Address *** Country Indonesia Afghanistan Åla…" at bounding box center [598, 266] width 369 height 358
drag, startPoint x: 458, startPoint y: 293, endPoint x: 498, endPoint y: 292, distance: 40.5
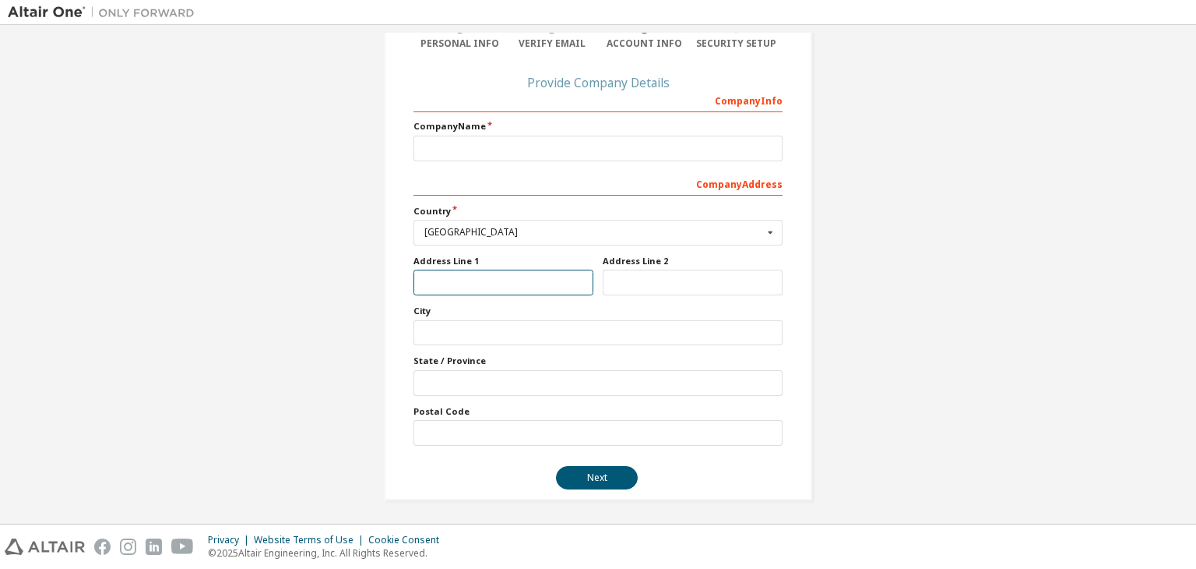
click at [467, 290] on input "text" at bounding box center [504, 282] width 180 height 26
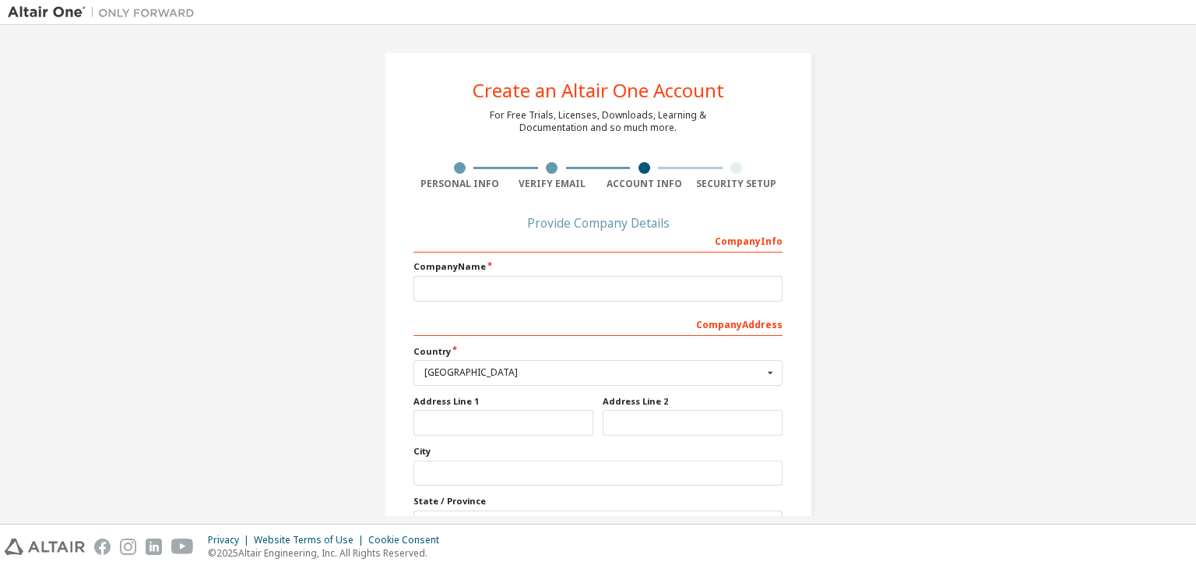
drag, startPoint x: 575, startPoint y: 198, endPoint x: 617, endPoint y: 206, distance: 42.9
click at [576, 199] on div "Create an Altair One Account For Free Trials, Licenses, Downloads, Learning & D…" at bounding box center [598, 345] width 428 height 589
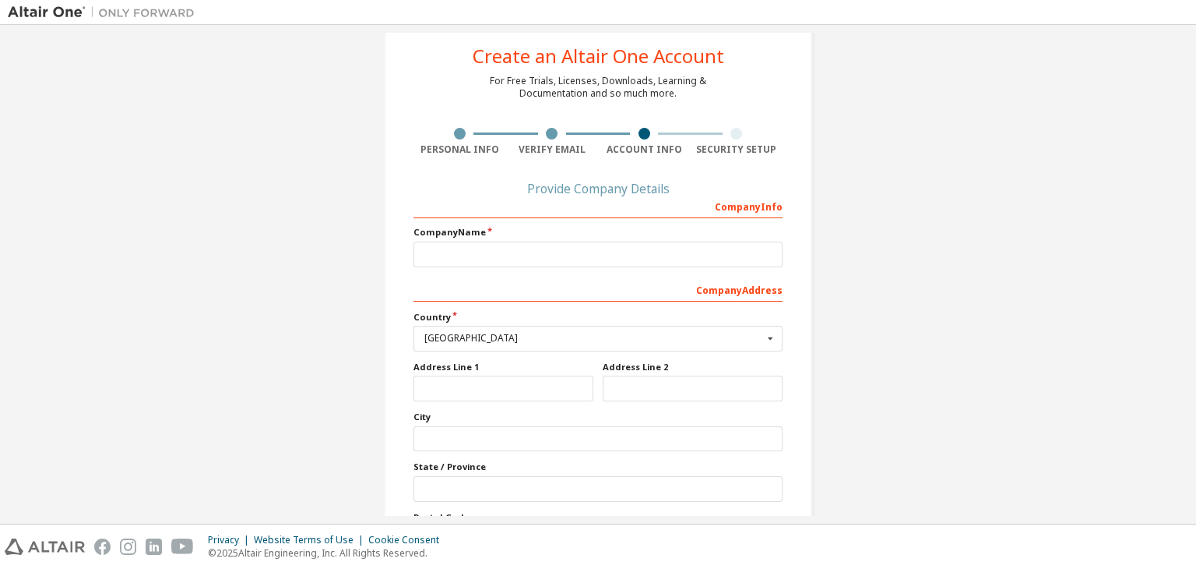
scroll to position [78, 0]
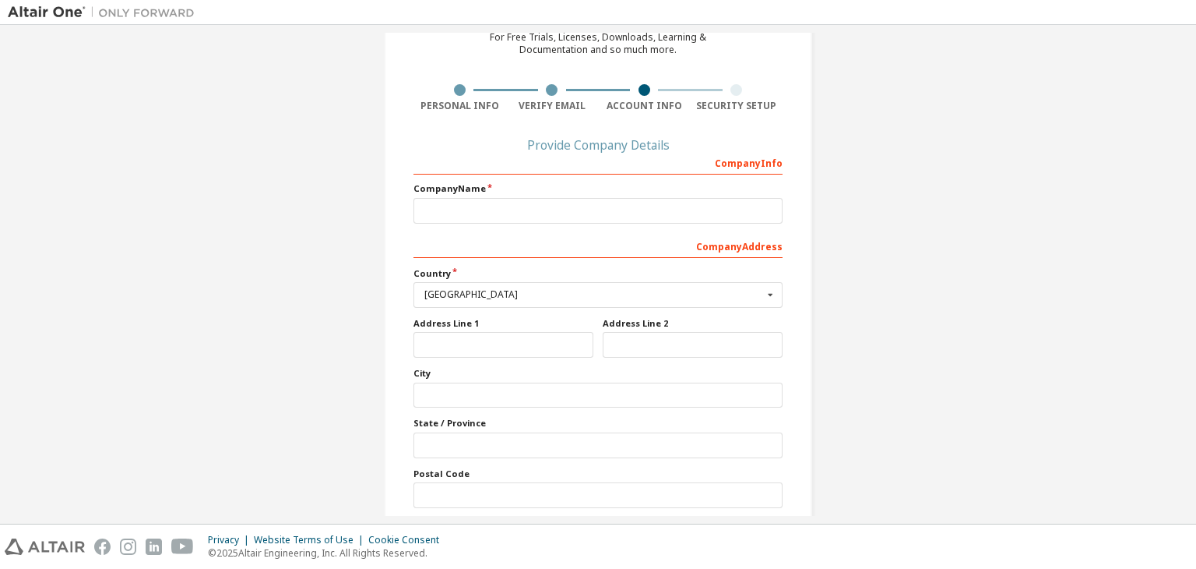
click at [553, 191] on label "Company Name" at bounding box center [598, 188] width 369 height 12
click at [555, 202] on input "text" at bounding box center [598, 211] width 369 height 26
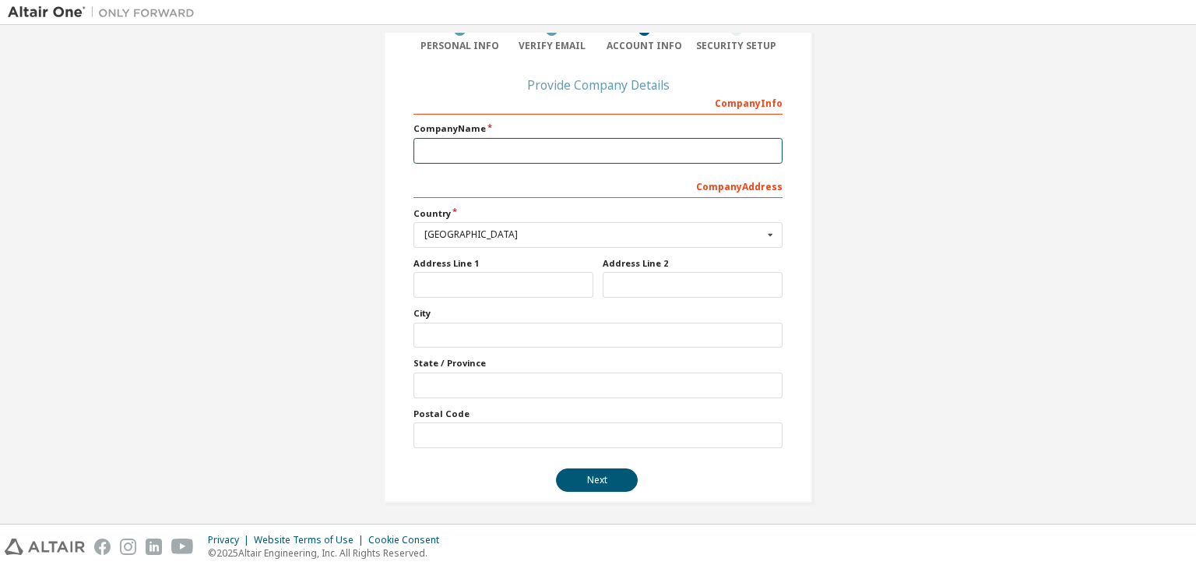
scroll to position [140, 0]
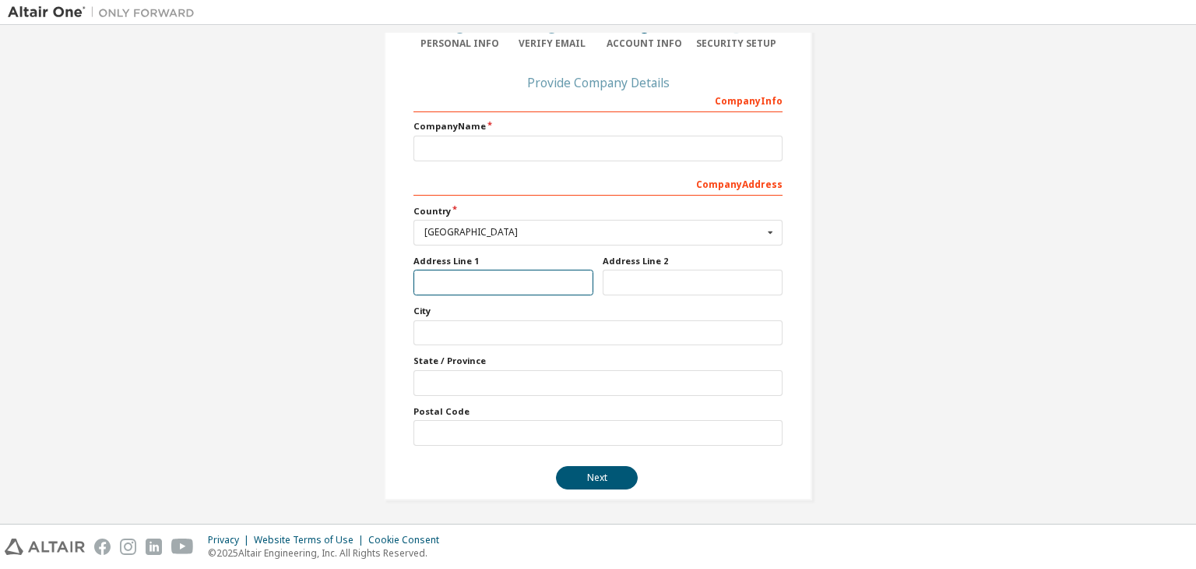
click at [495, 282] on input "text" at bounding box center [504, 282] width 180 height 26
type input "**********"
click at [496, 333] on input "text" at bounding box center [598, 333] width 369 height 26
drag, startPoint x: 476, startPoint y: 282, endPoint x: 417, endPoint y: 280, distance: 58.5
click at [400, 277] on div "Create an Altair One Account For Free Trials, Licenses, Downloads, Learning & D…" at bounding box center [598, 205] width 428 height 589
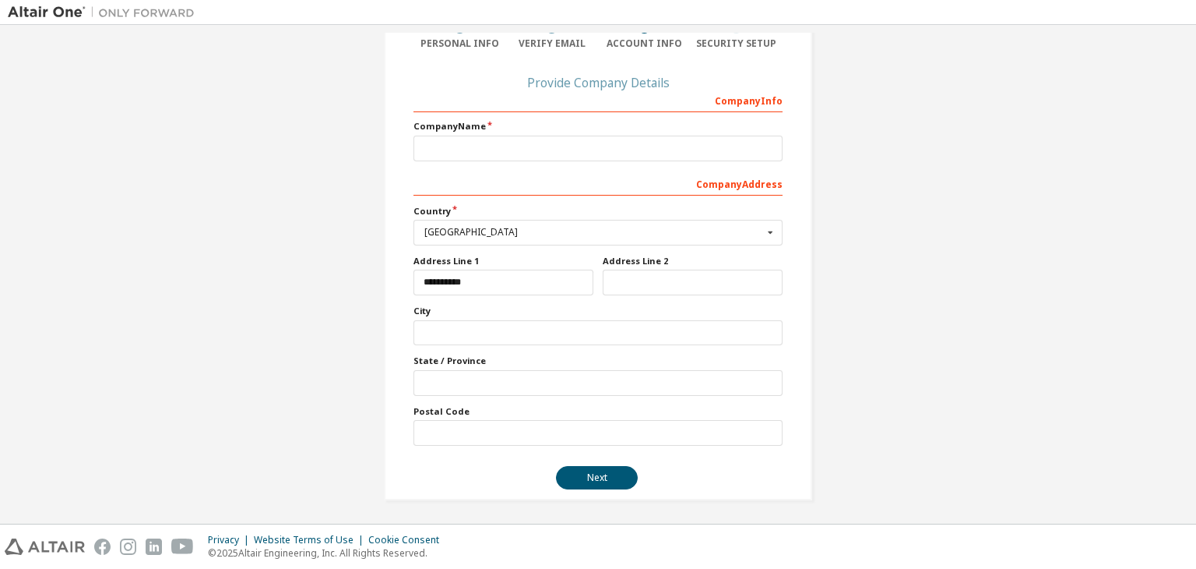
click at [509, 346] on div "Company Info Company Name Company Address *** Country Indonesia Afghanistan Åla…" at bounding box center [598, 266] width 369 height 358
click at [514, 334] on input "text" at bounding box center [598, 333] width 369 height 26
paste input "**********"
type input "**********"
drag, startPoint x: 480, startPoint y: 284, endPoint x: 364, endPoint y: 322, distance: 121.2
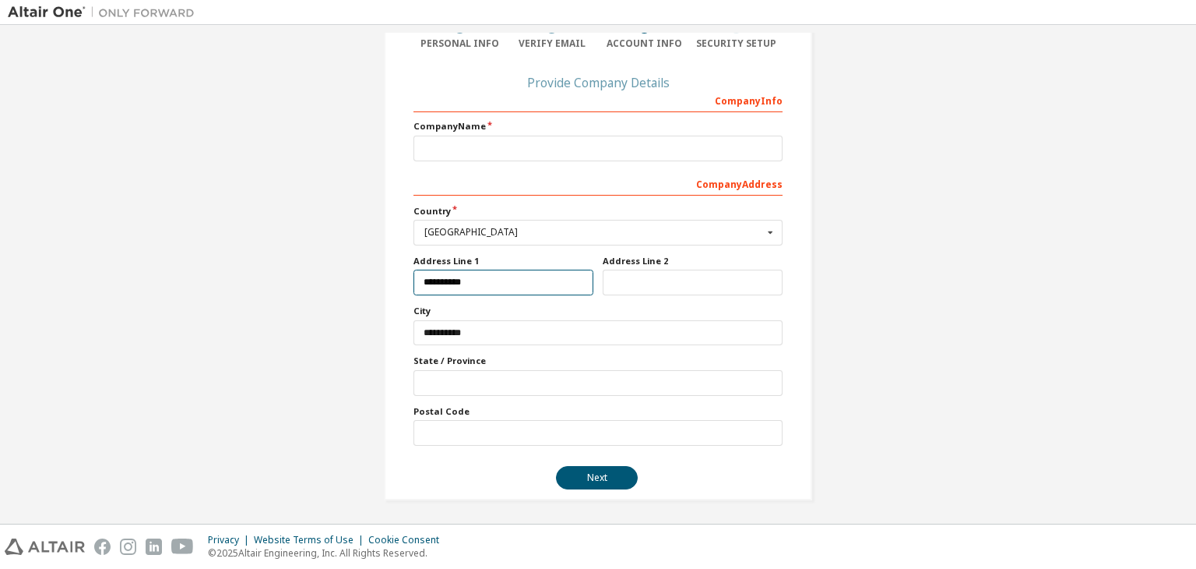
click at [365, 327] on div "Create an Altair One Account For Free Trials, Licenses, Downloads, Learning & D…" at bounding box center [598, 206] width 466 height 626
click at [532, 312] on label "City" at bounding box center [598, 311] width 369 height 12
click at [454, 290] on input "**********" at bounding box center [504, 282] width 180 height 26
drag, startPoint x: 471, startPoint y: 285, endPoint x: 291, endPoint y: 269, distance: 180.7
click at [299, 268] on div "Create an Altair One Account For Free Trials, Licenses, Downloads, Learning & D…" at bounding box center [598, 206] width 1181 height 626
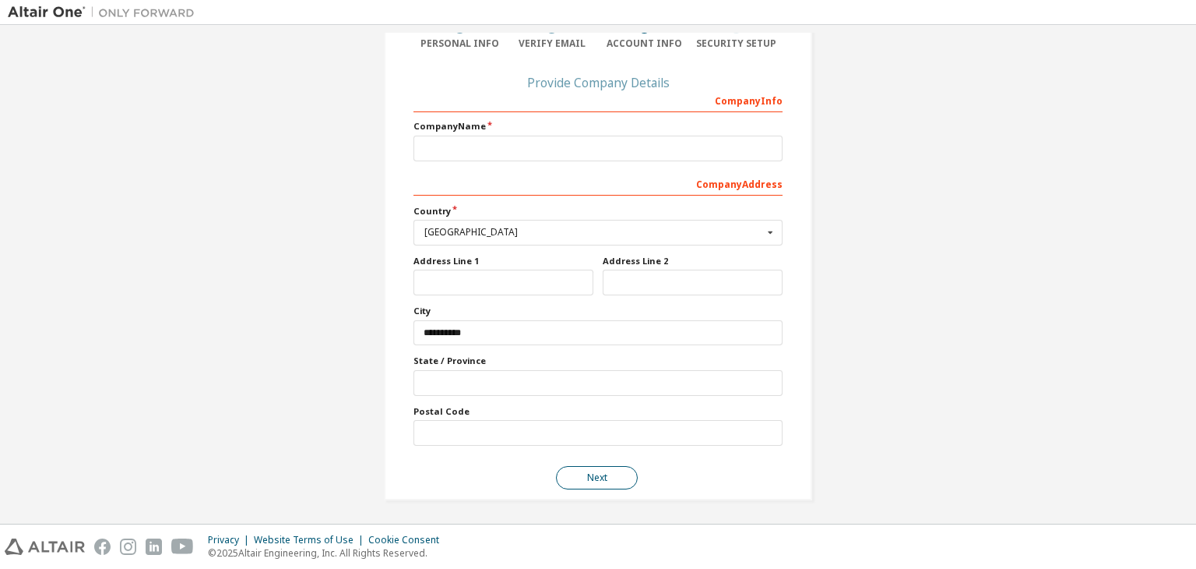
drag, startPoint x: 571, startPoint y: 468, endPoint x: 562, endPoint y: 473, distance: 9.8
click at [570, 468] on button "Next" at bounding box center [597, 477] width 82 height 23
click at [610, 147] on input "text" at bounding box center [598, 149] width 369 height 26
click at [439, 147] on input "text" at bounding box center [598, 149] width 369 height 26
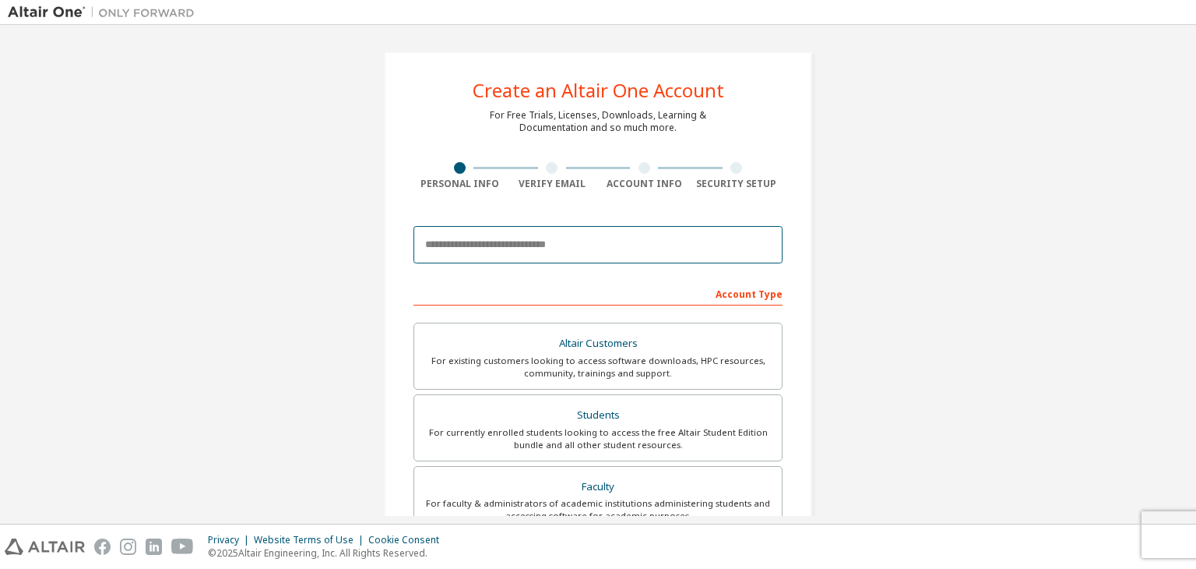
click at [541, 236] on input "email" at bounding box center [598, 244] width 369 height 37
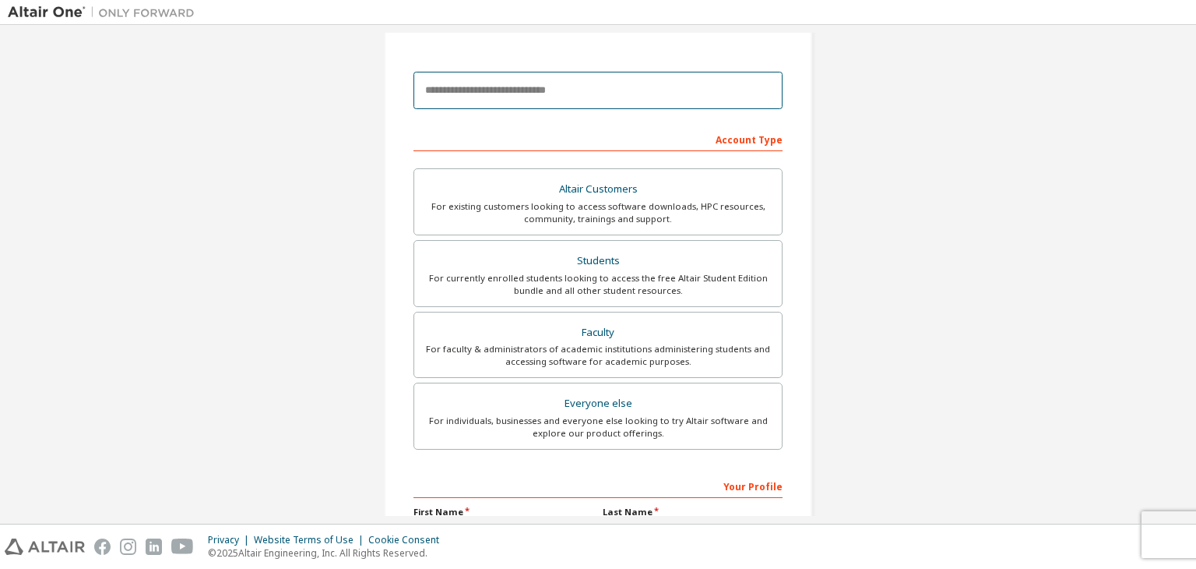
scroll to position [156, 0]
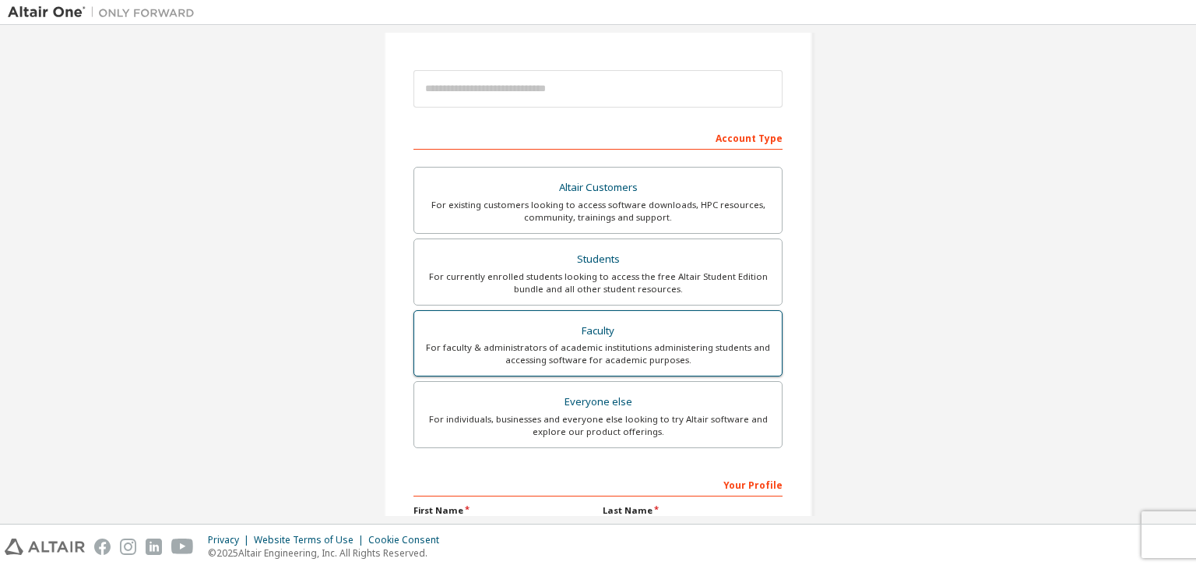
click at [692, 334] on div "Faculty" at bounding box center [598, 331] width 349 height 22
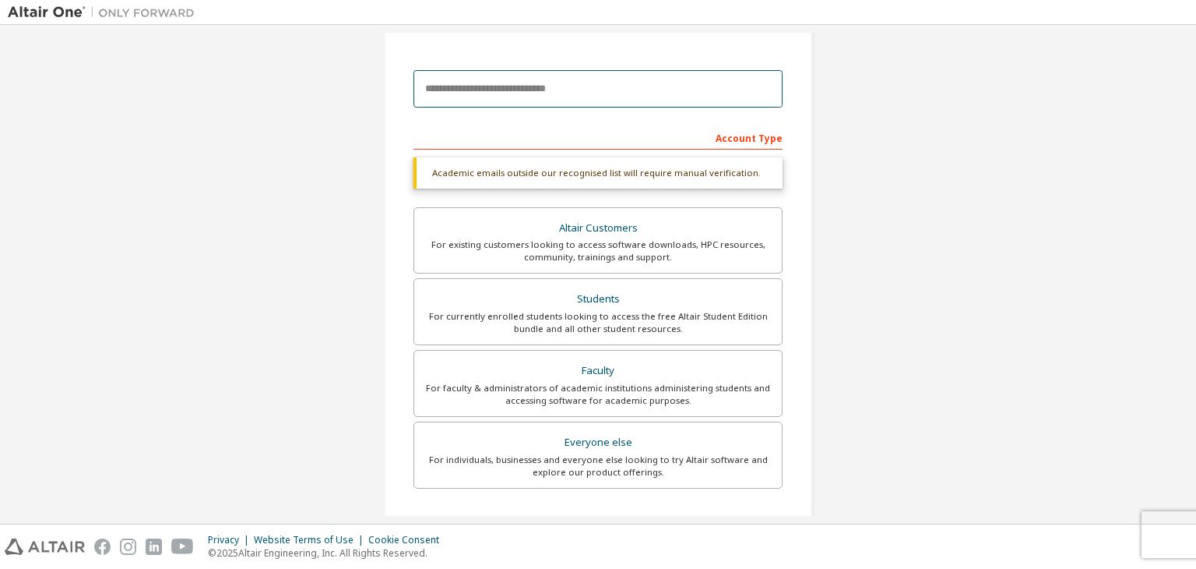
click at [551, 79] on input "email" at bounding box center [598, 88] width 369 height 37
type input "**********"
